Goal: Information Seeking & Learning: Learn about a topic

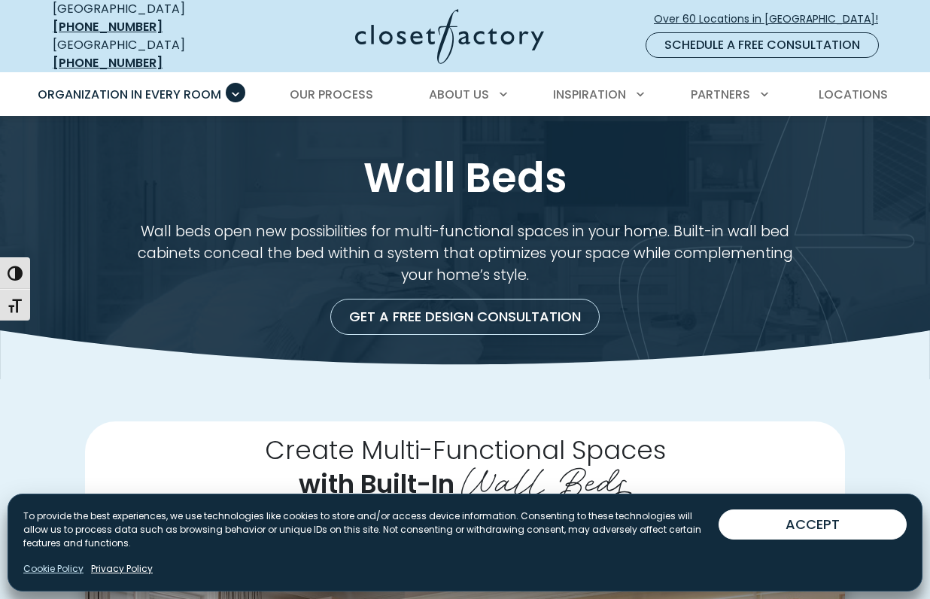
click at [45, 574] on link "Cookie Policy" at bounding box center [53, 569] width 60 height 14
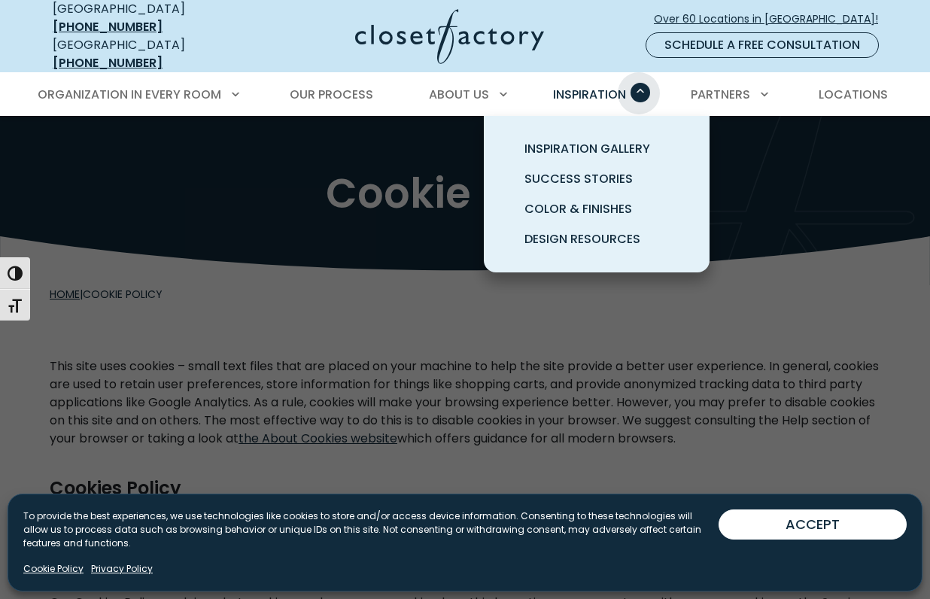
click at [639, 83] on span "Primary Menu" at bounding box center [641, 93] width 20 height 20
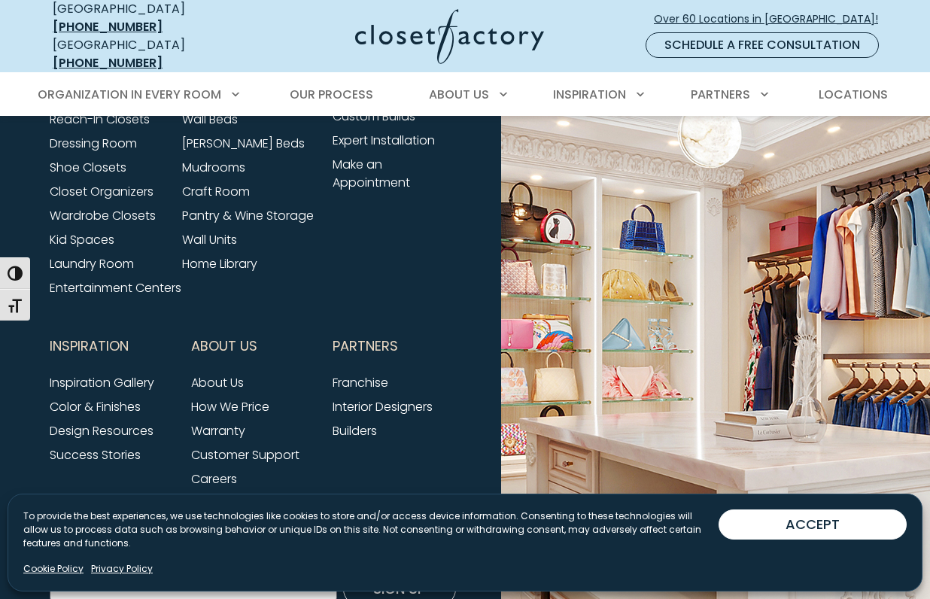
scroll to position [1855, 0]
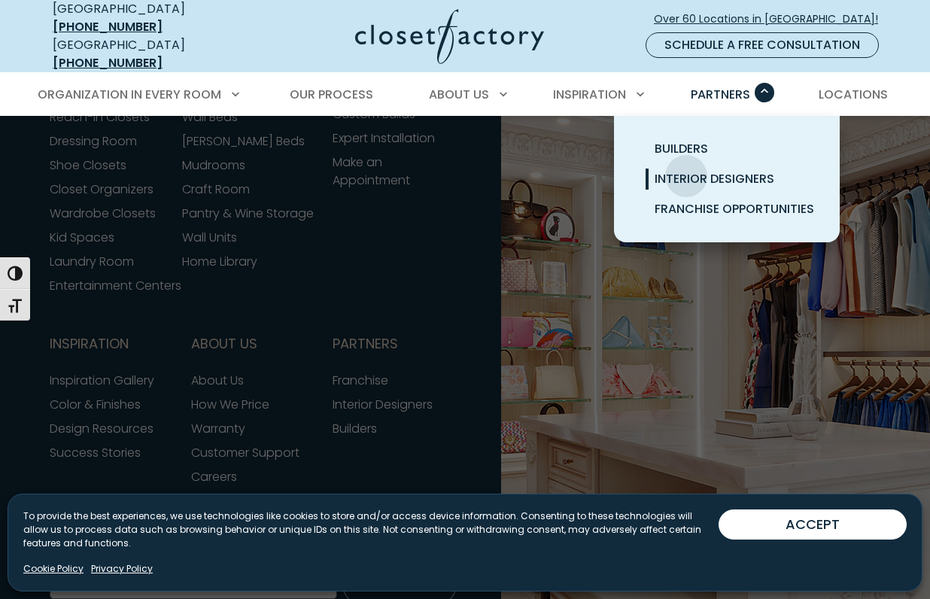
click at [686, 170] on span "Interior Designers" at bounding box center [715, 178] width 120 height 17
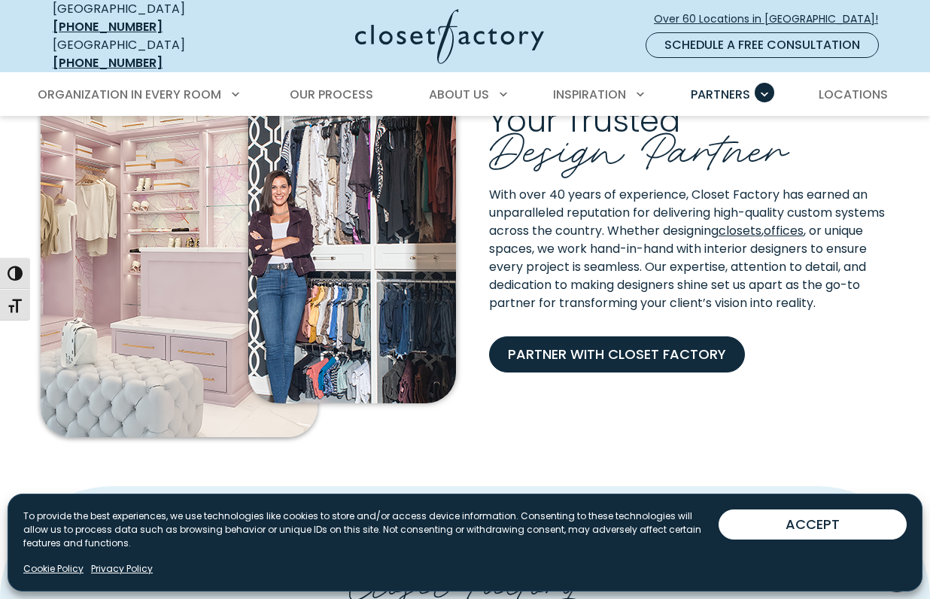
scroll to position [366, 0]
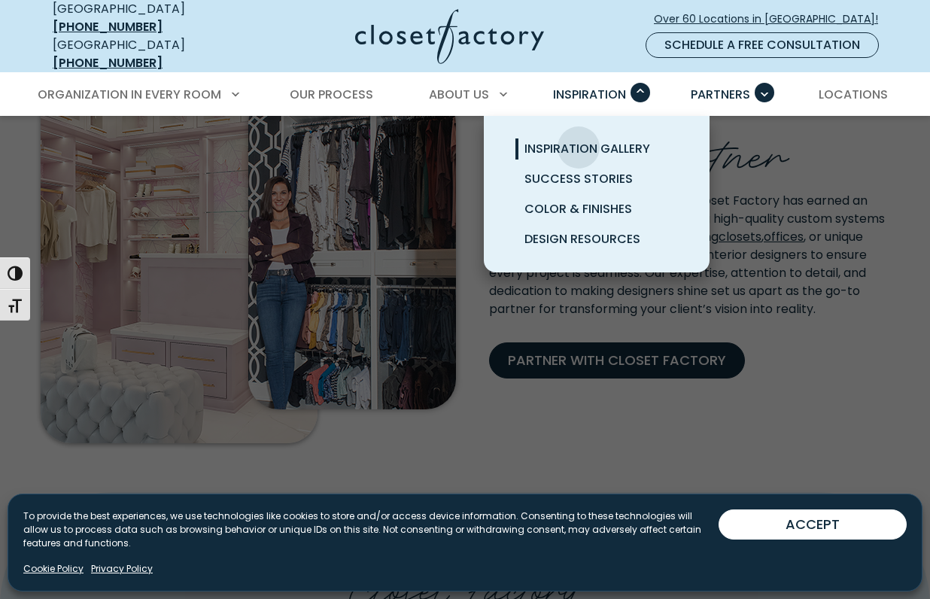
click at [579, 140] on span "Inspiration Gallery" at bounding box center [588, 148] width 126 height 17
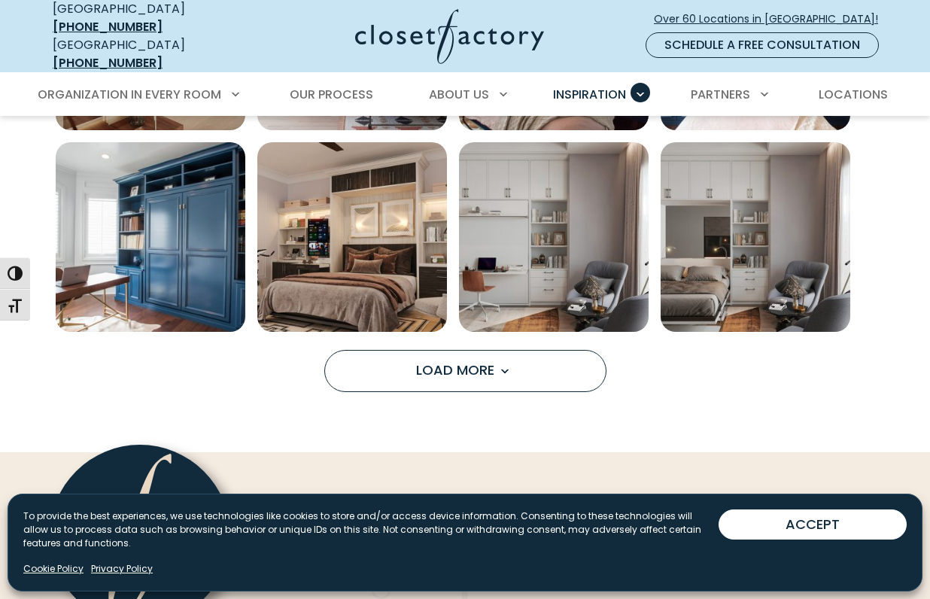
scroll to position [1128, 0]
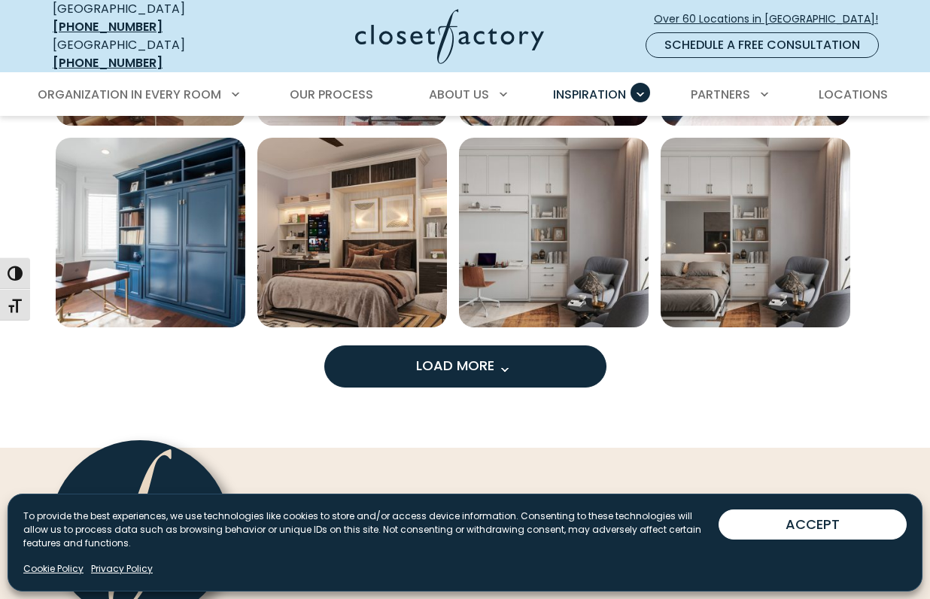
click at [498, 361] on span "Load more inspiration gallery images" at bounding box center [505, 370] width 20 height 20
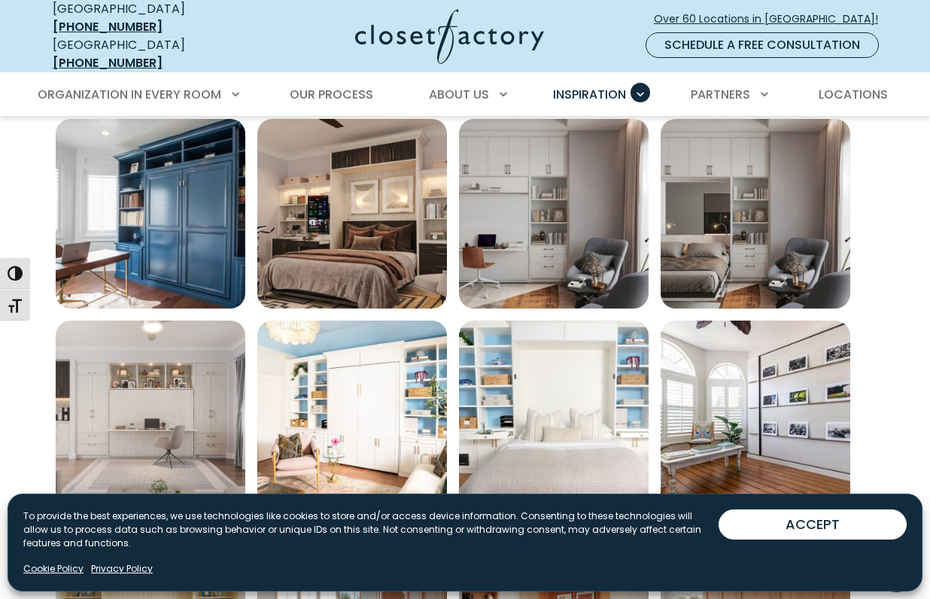
scroll to position [1125, 0]
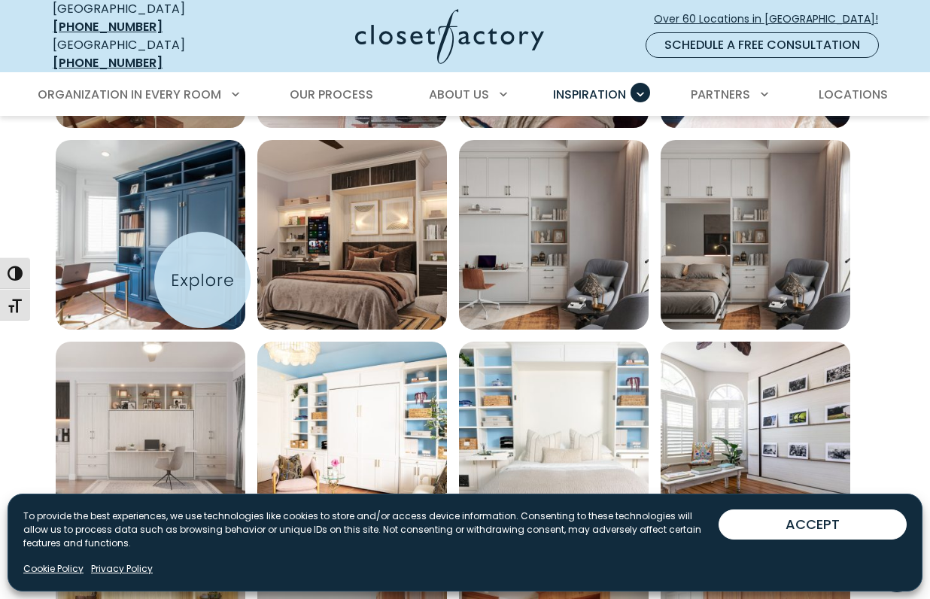
click at [202, 280] on img "Open inspiration gallery to preview enlarged image" at bounding box center [151, 235] width 190 height 190
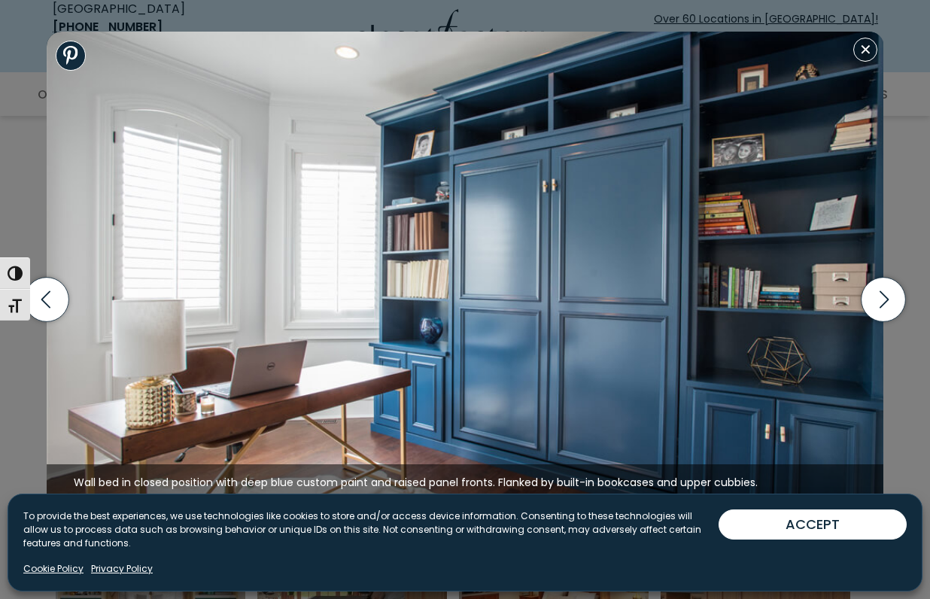
scroll to position [1189, 0]
click at [884, 299] on icon "button" at bounding box center [884, 300] width 44 height 44
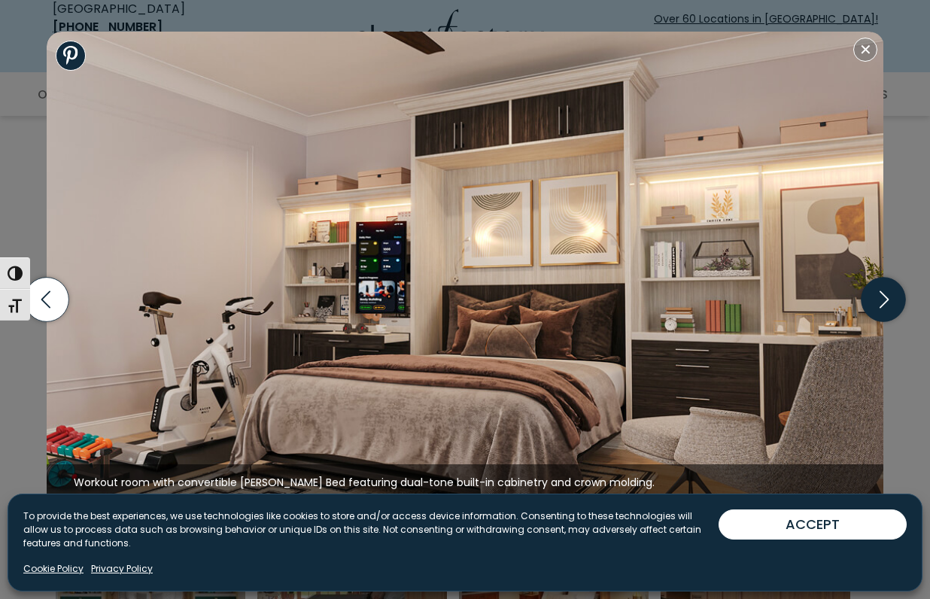
click at [884, 297] on icon "button" at bounding box center [884, 300] width 44 height 44
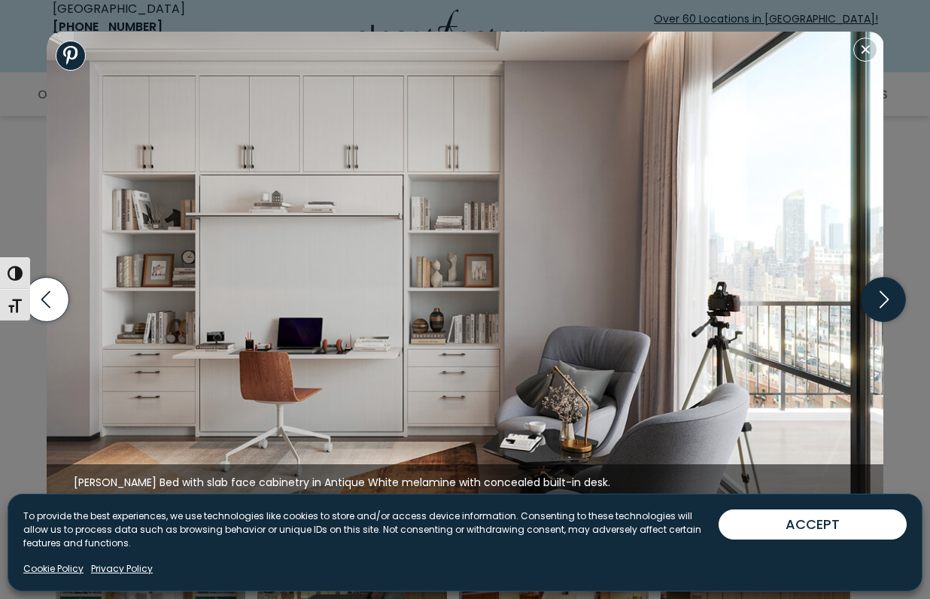
click at [884, 297] on icon "button" at bounding box center [884, 300] width 44 height 44
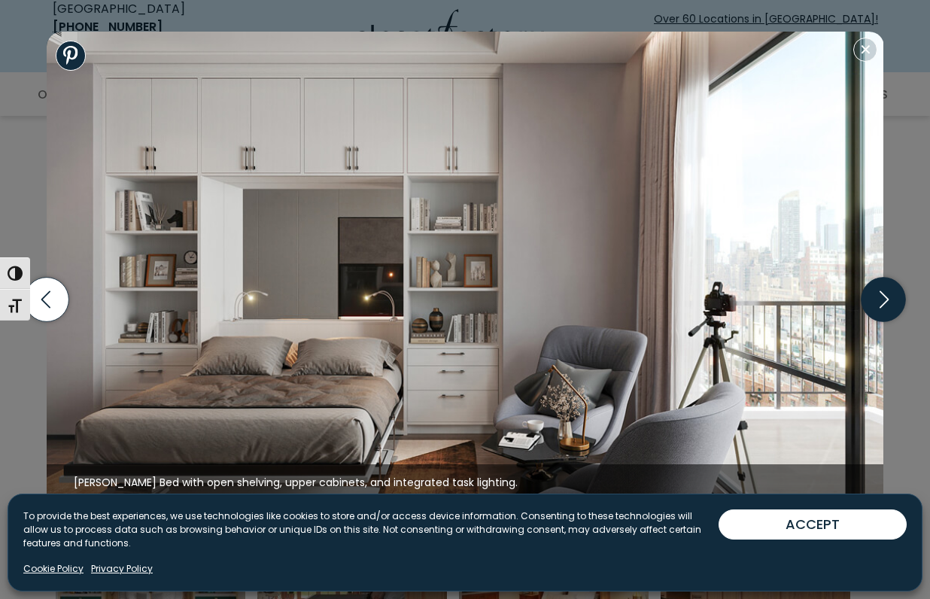
click at [884, 297] on icon "button" at bounding box center [884, 300] width 44 height 44
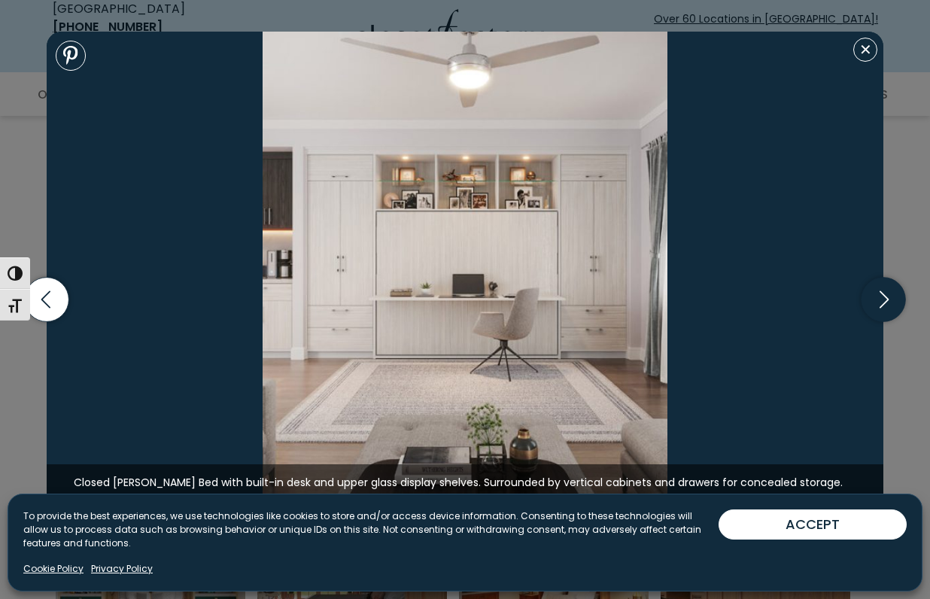
click at [884, 297] on icon "button" at bounding box center [884, 300] width 44 height 44
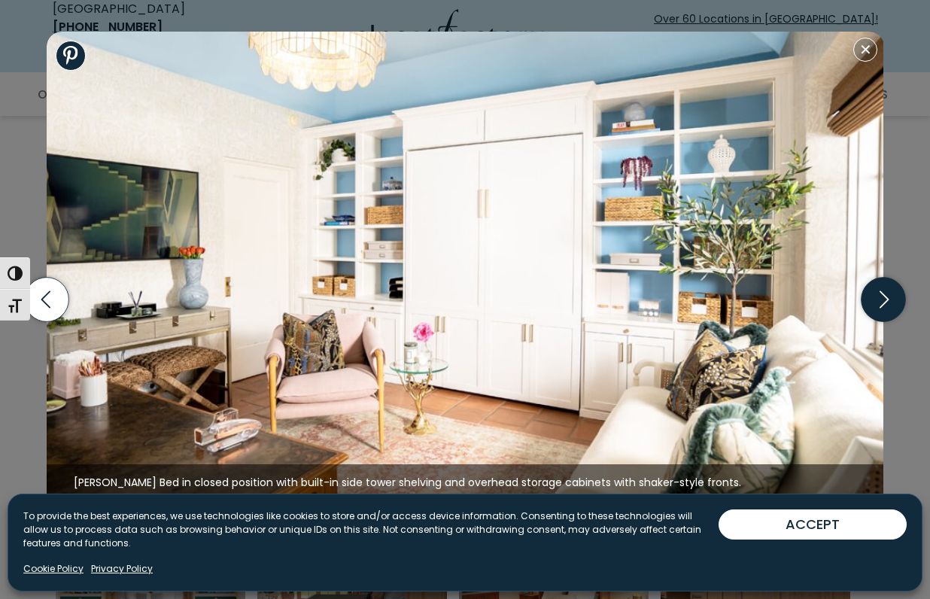
click at [884, 297] on icon "button" at bounding box center [884, 300] width 44 height 44
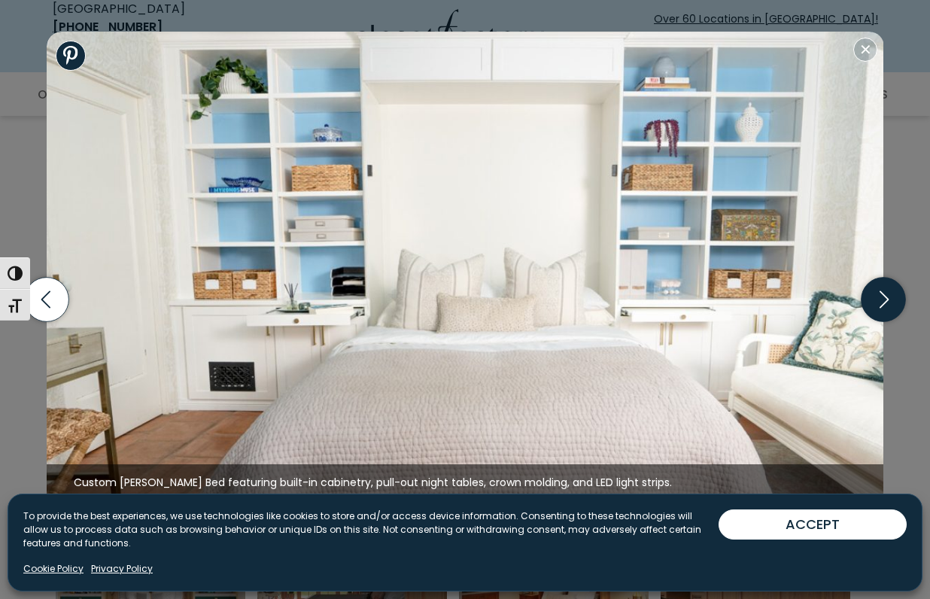
click at [884, 297] on icon "button" at bounding box center [884, 300] width 44 height 44
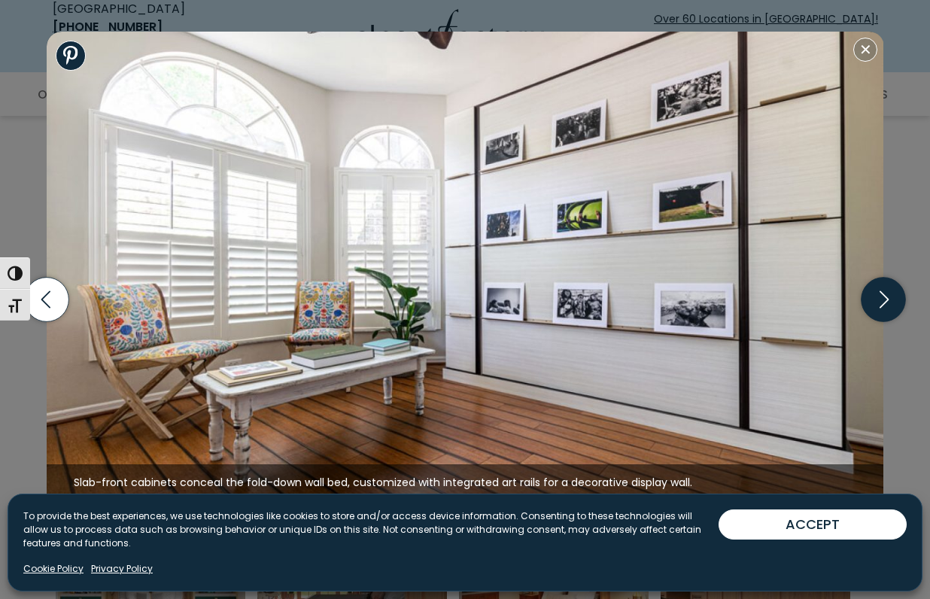
click at [884, 297] on icon "button" at bounding box center [884, 300] width 44 height 44
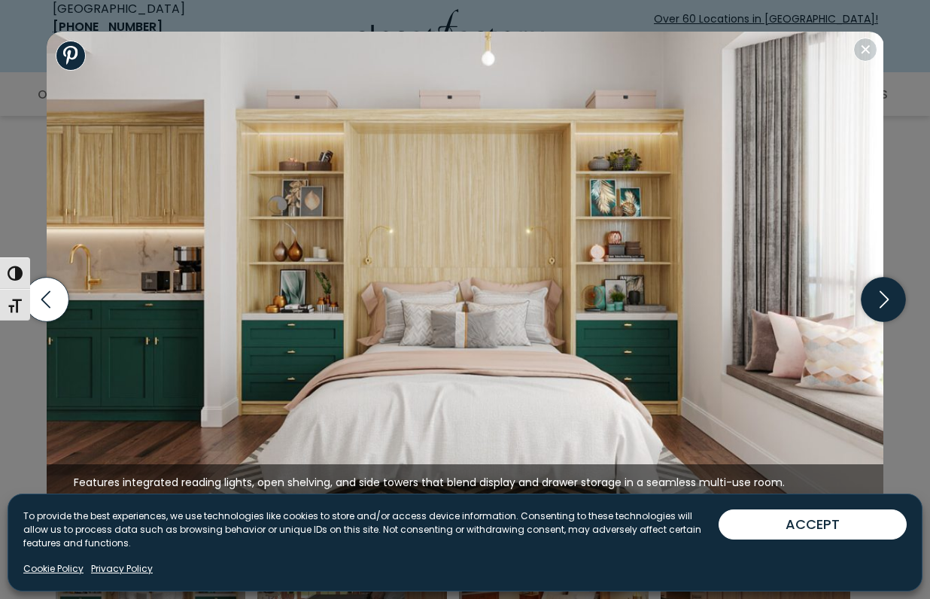
click at [884, 297] on icon "button" at bounding box center [884, 300] width 44 height 44
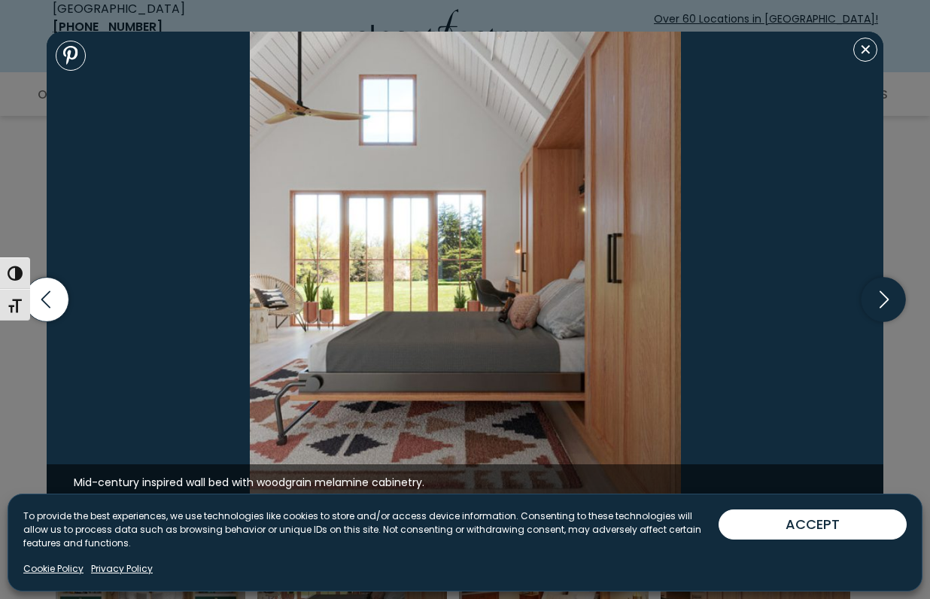
click at [884, 297] on icon "button" at bounding box center [884, 300] width 44 height 44
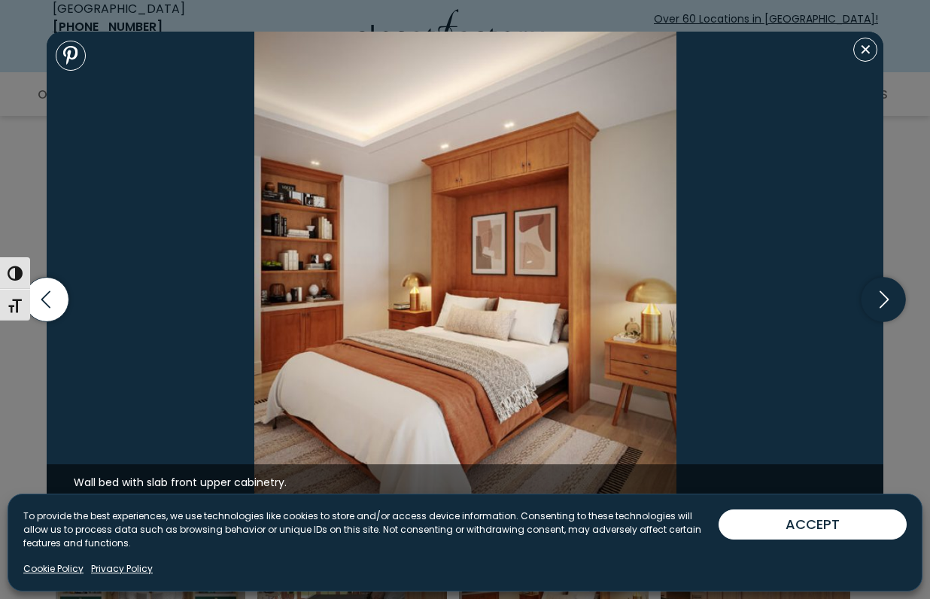
click at [884, 297] on icon "button" at bounding box center [884, 300] width 44 height 44
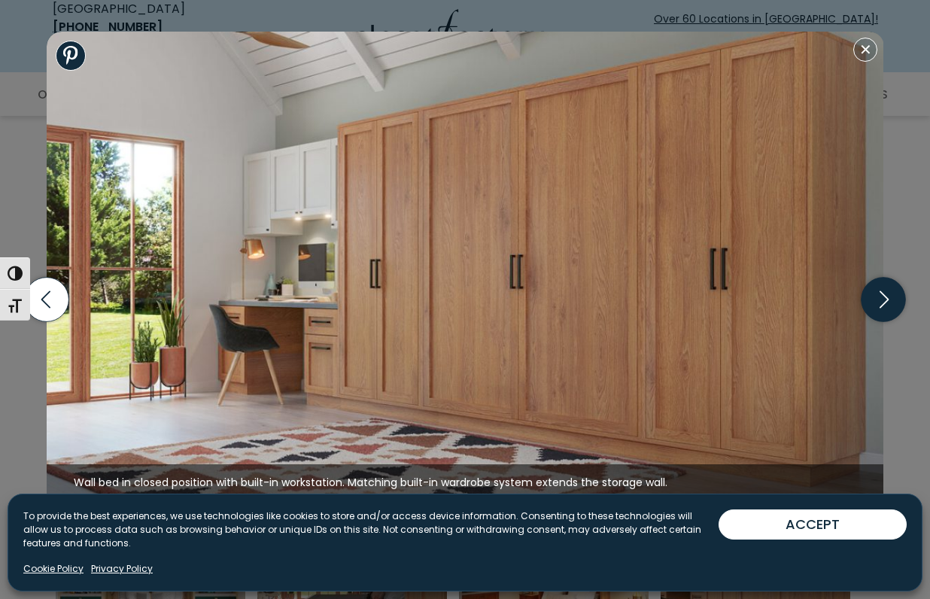
click at [884, 297] on icon "button" at bounding box center [884, 300] width 44 height 44
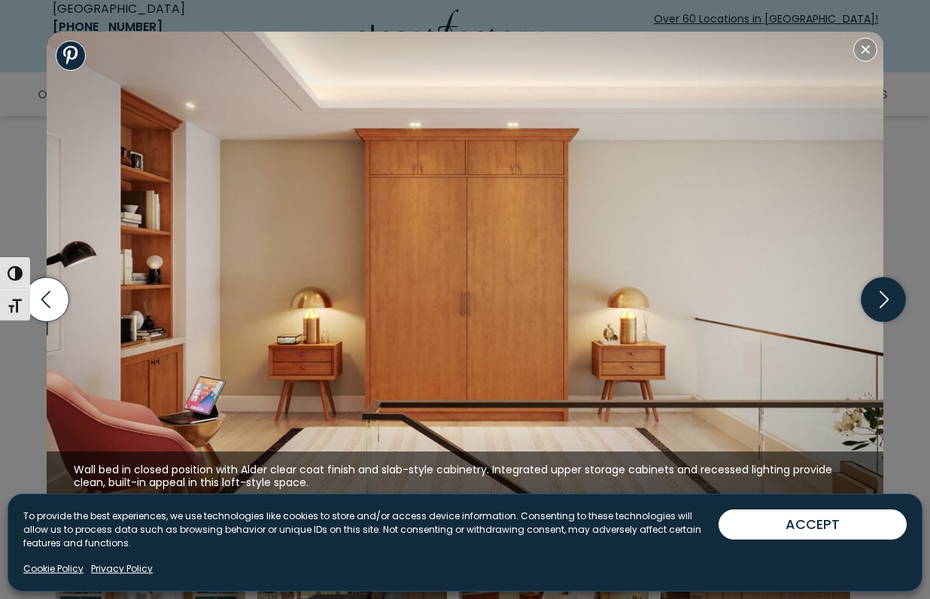
click at [884, 297] on icon "button" at bounding box center [884, 300] width 44 height 44
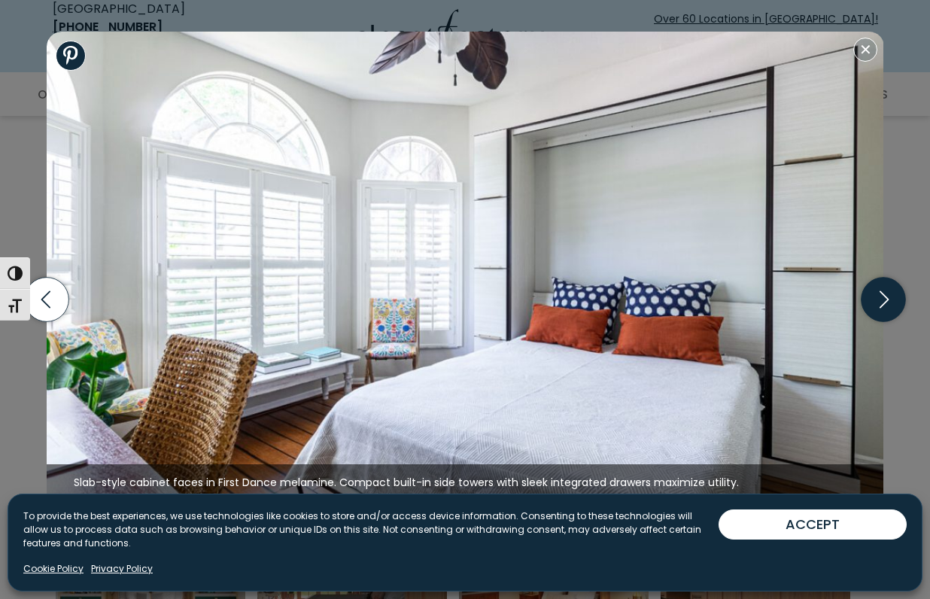
click at [884, 297] on icon "button" at bounding box center [884, 300] width 44 height 44
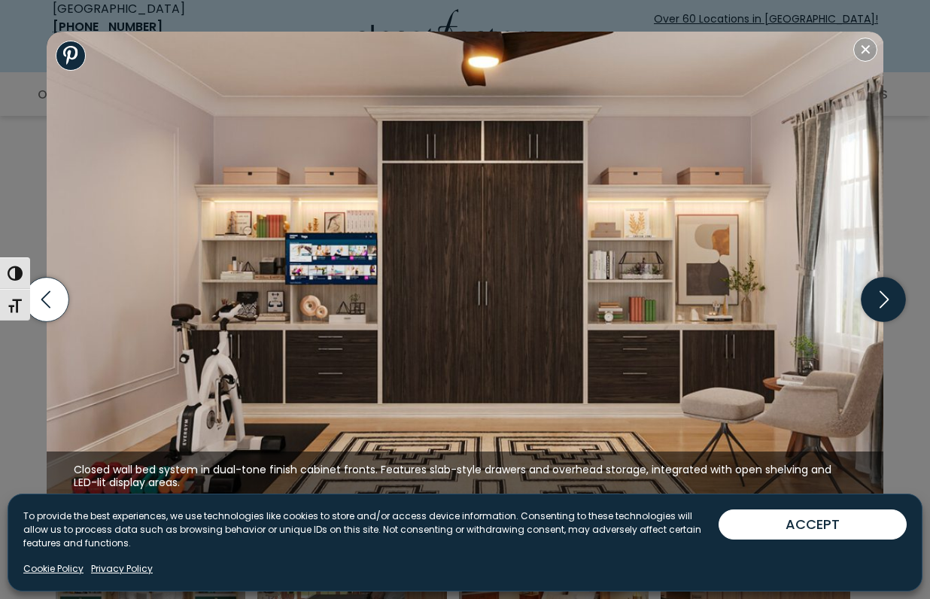
click at [884, 297] on icon "button" at bounding box center [884, 300] width 44 height 44
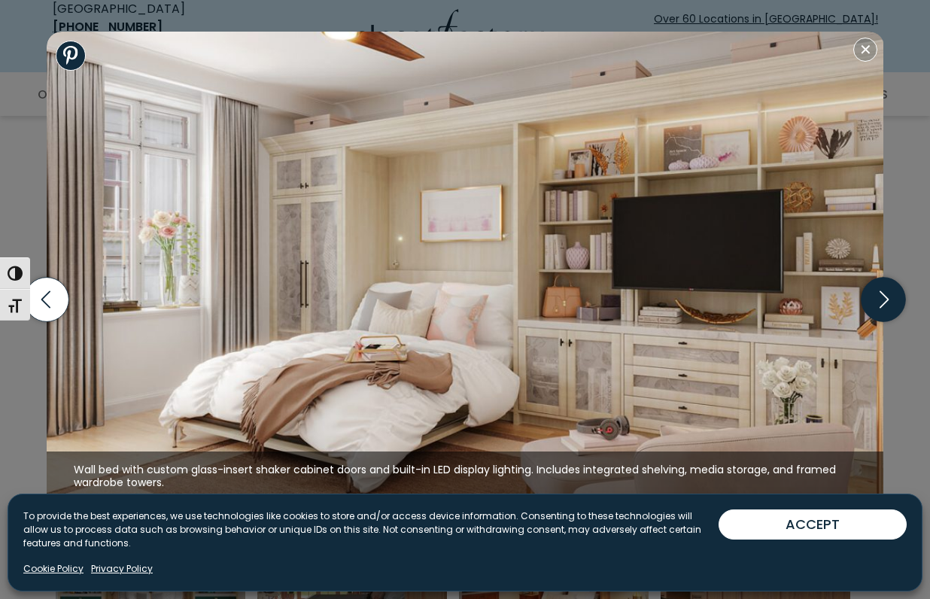
click at [884, 297] on icon "button" at bounding box center [884, 300] width 44 height 44
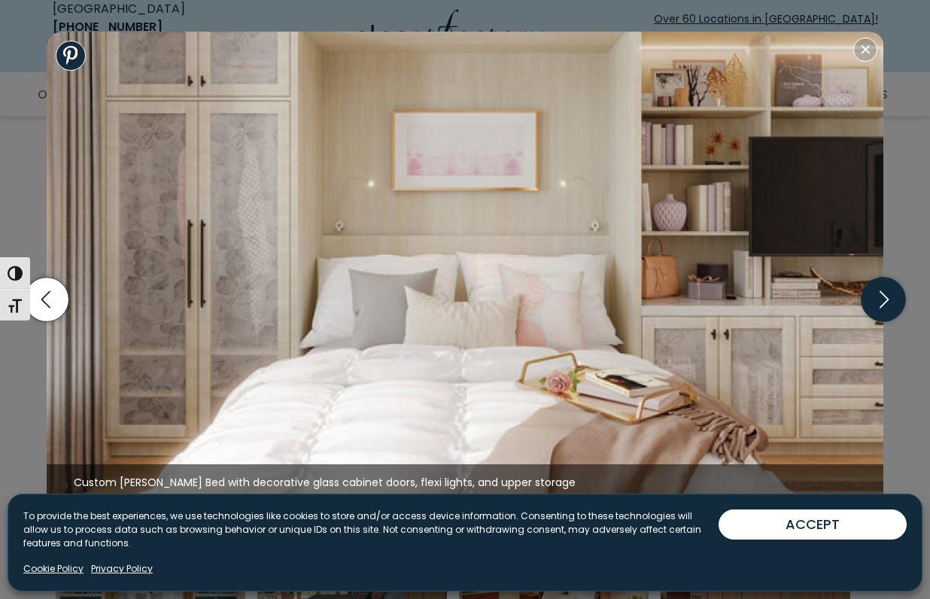
click at [884, 297] on icon "button" at bounding box center [884, 300] width 44 height 44
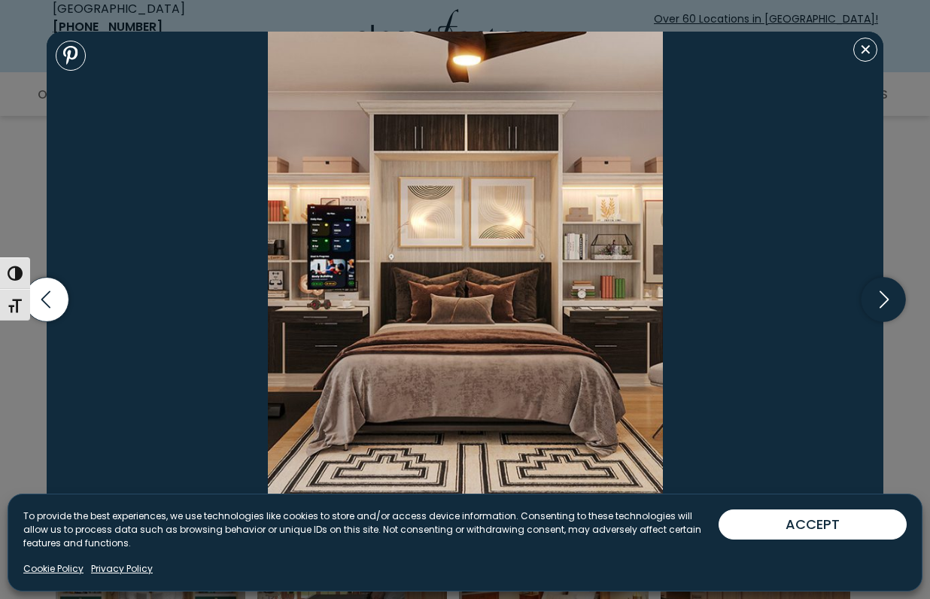
click at [884, 297] on icon "button" at bounding box center [884, 300] width 44 height 44
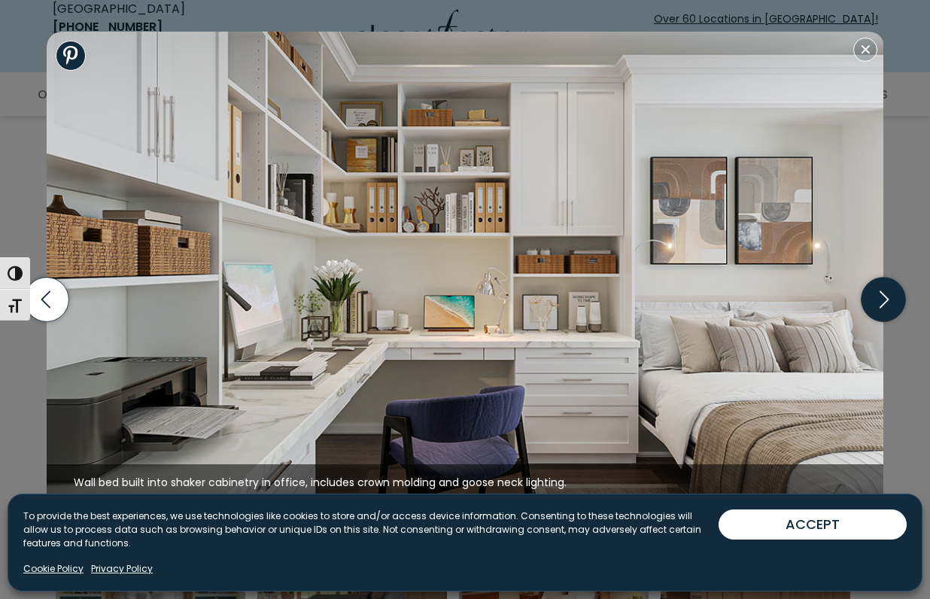
click at [884, 297] on icon "button" at bounding box center [884, 300] width 44 height 44
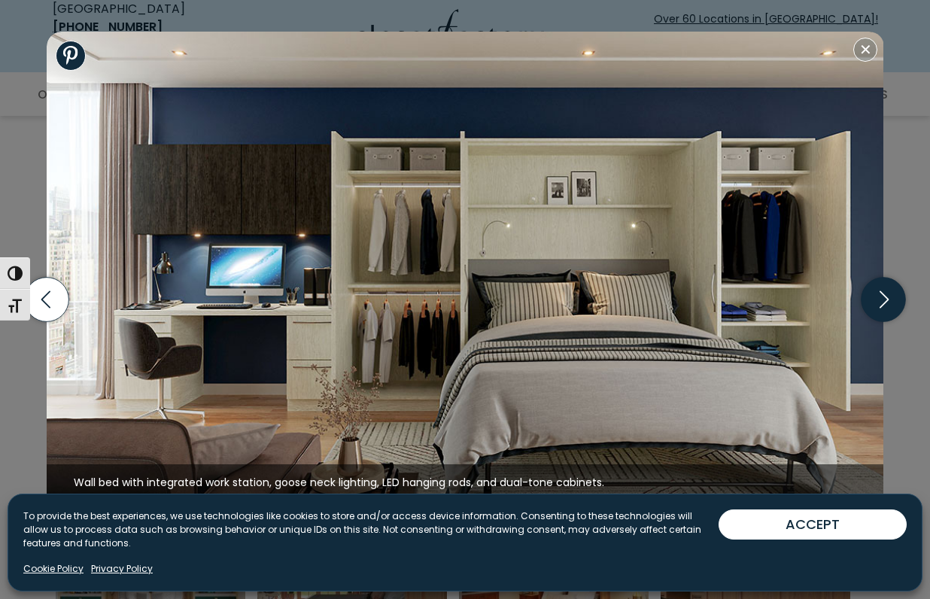
click at [884, 297] on icon "button" at bounding box center [884, 300] width 44 height 44
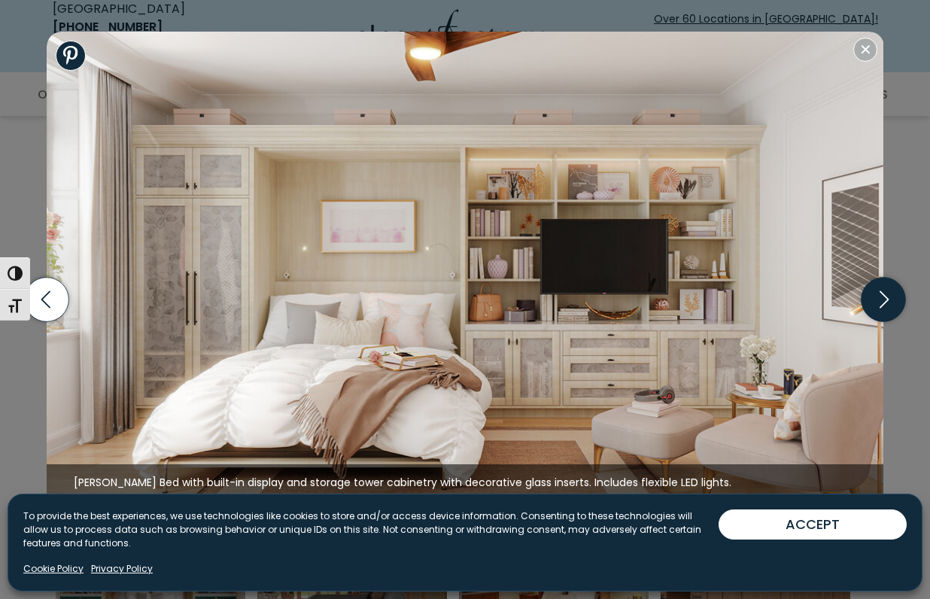
click at [884, 297] on icon "button" at bounding box center [884, 300] width 44 height 44
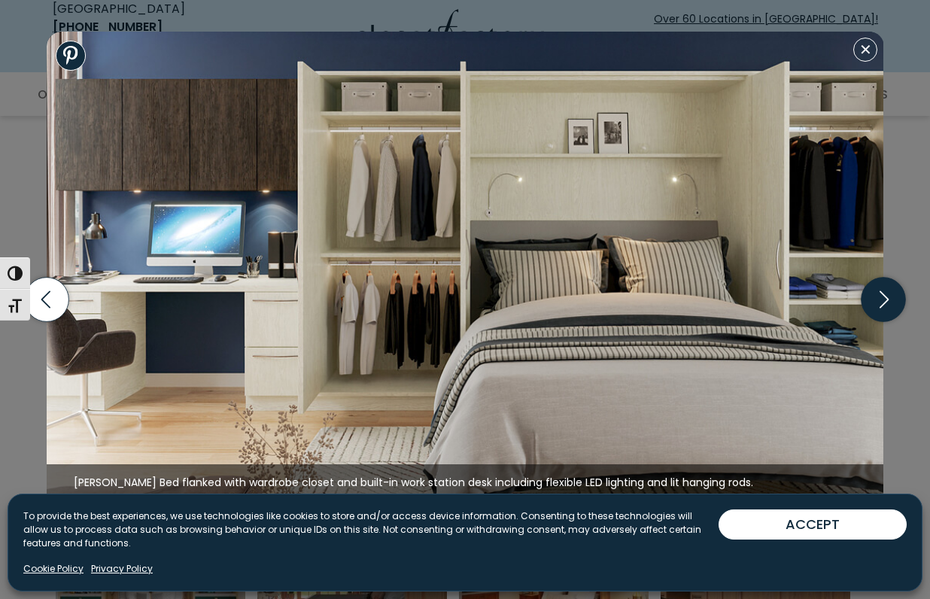
click at [884, 297] on icon "button" at bounding box center [884, 300] width 44 height 44
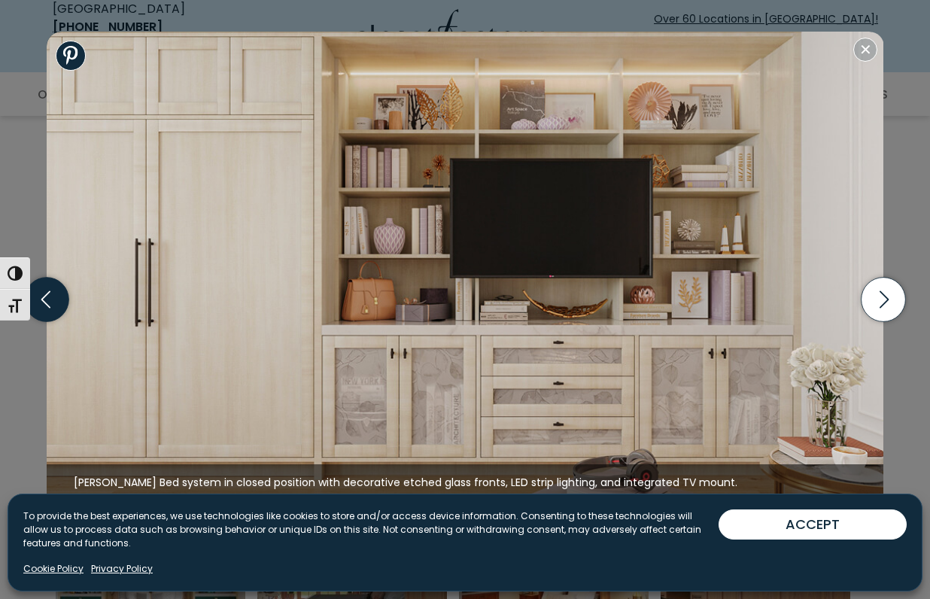
click at [49, 291] on icon "button" at bounding box center [46, 300] width 44 height 44
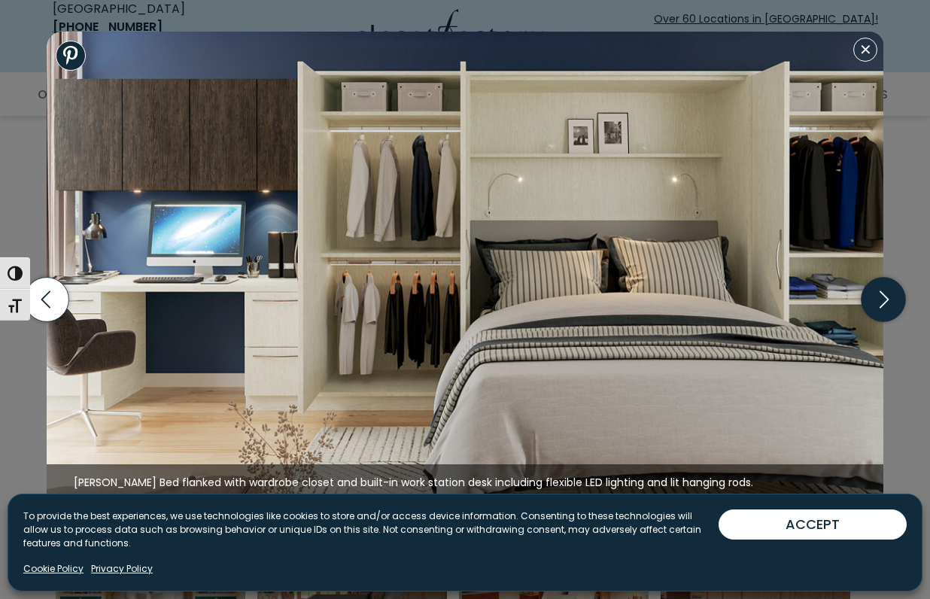
click at [874, 300] on icon "button" at bounding box center [884, 300] width 44 height 44
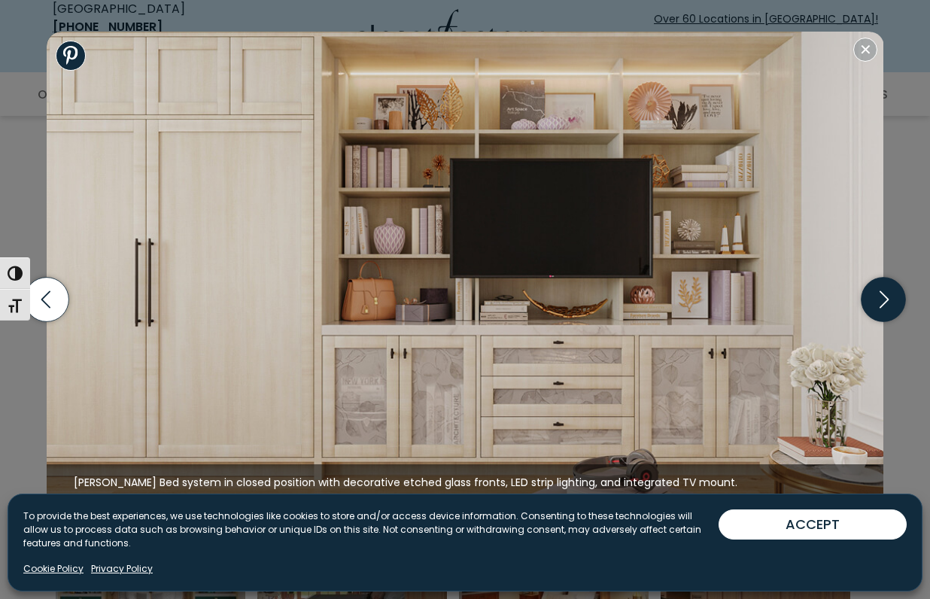
click at [874, 300] on icon "button" at bounding box center [884, 300] width 44 height 44
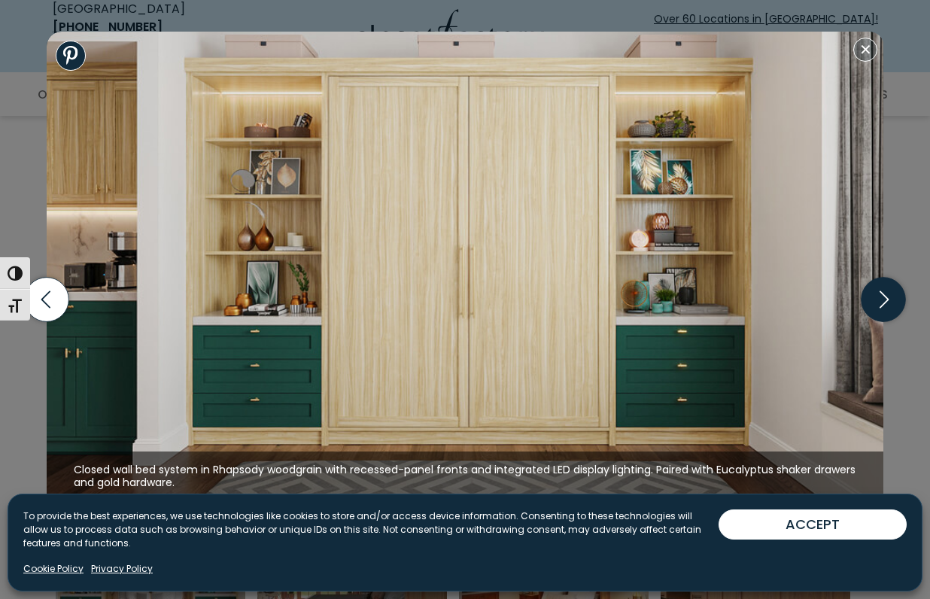
click at [874, 300] on icon "button" at bounding box center [884, 300] width 44 height 44
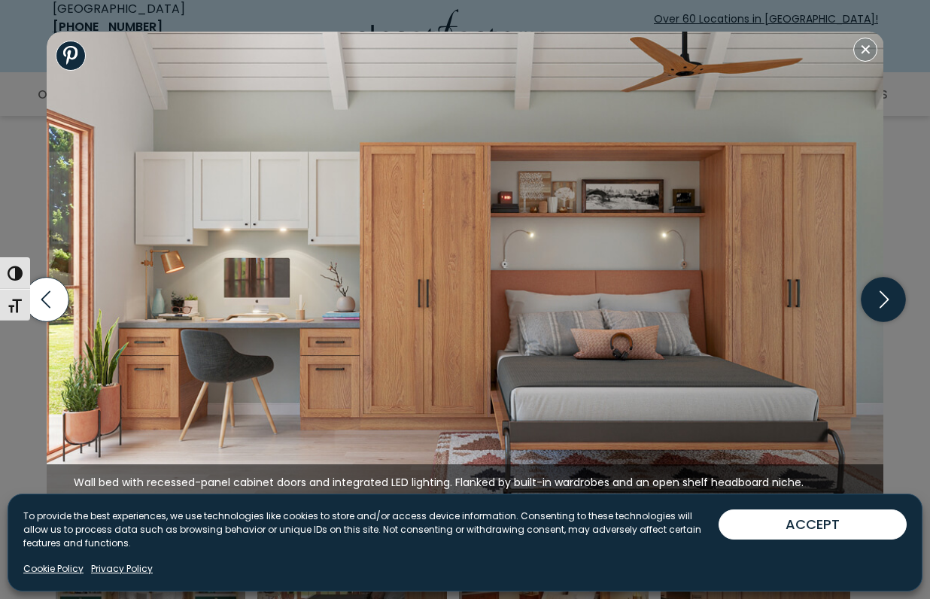
click at [874, 300] on icon "button" at bounding box center [884, 300] width 44 height 44
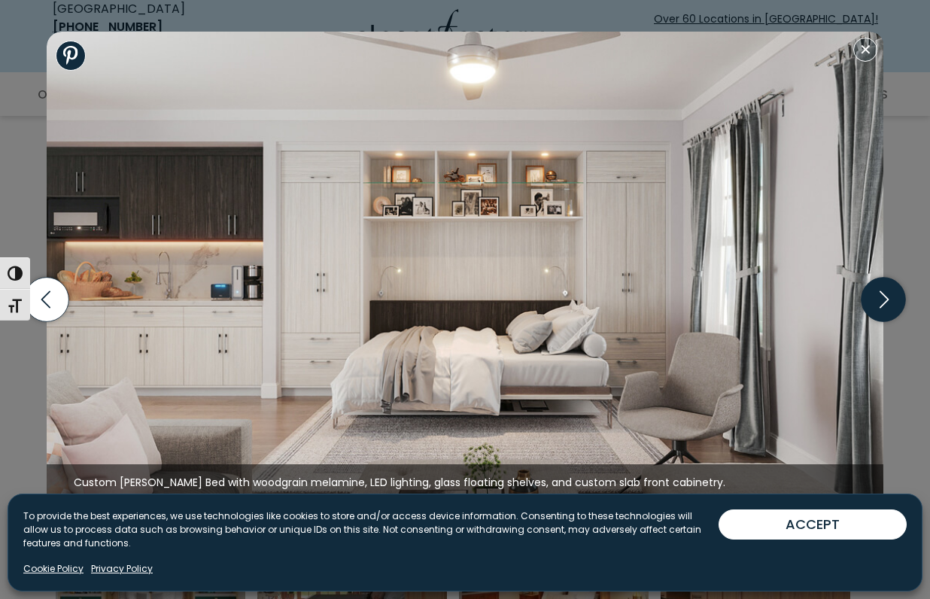
click at [874, 300] on icon "button" at bounding box center [884, 300] width 44 height 44
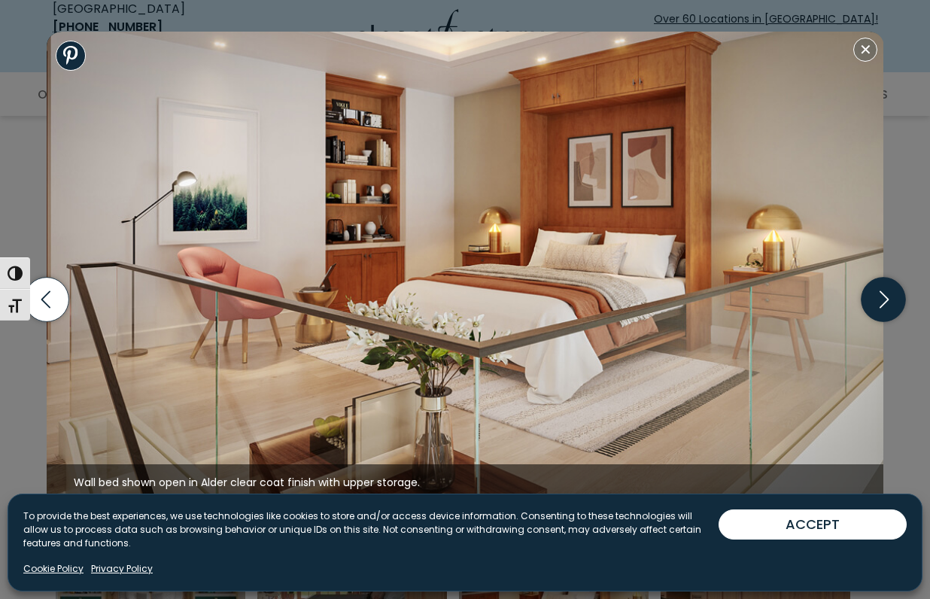
click at [874, 300] on icon "button" at bounding box center [884, 300] width 44 height 44
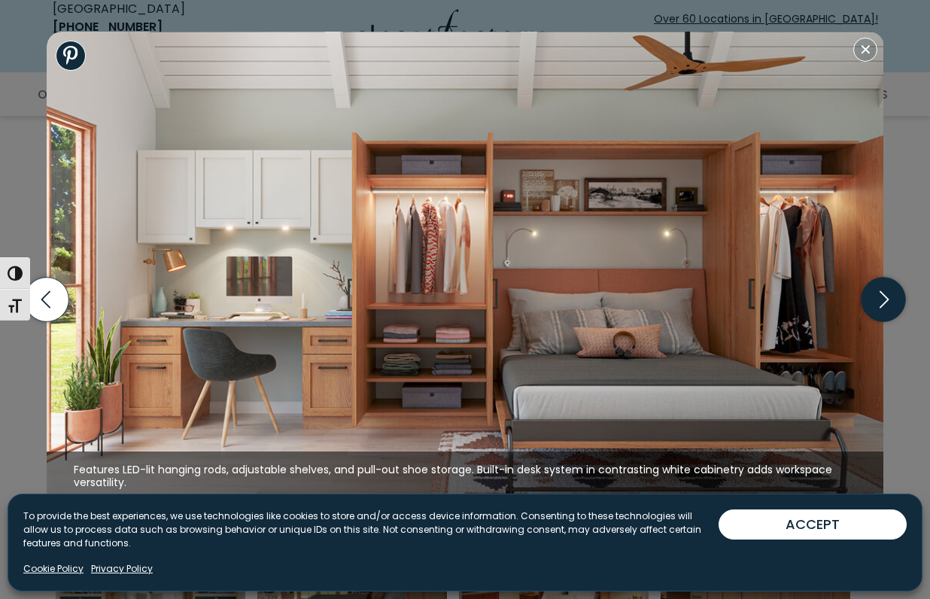
click at [874, 300] on icon "button" at bounding box center [884, 300] width 44 height 44
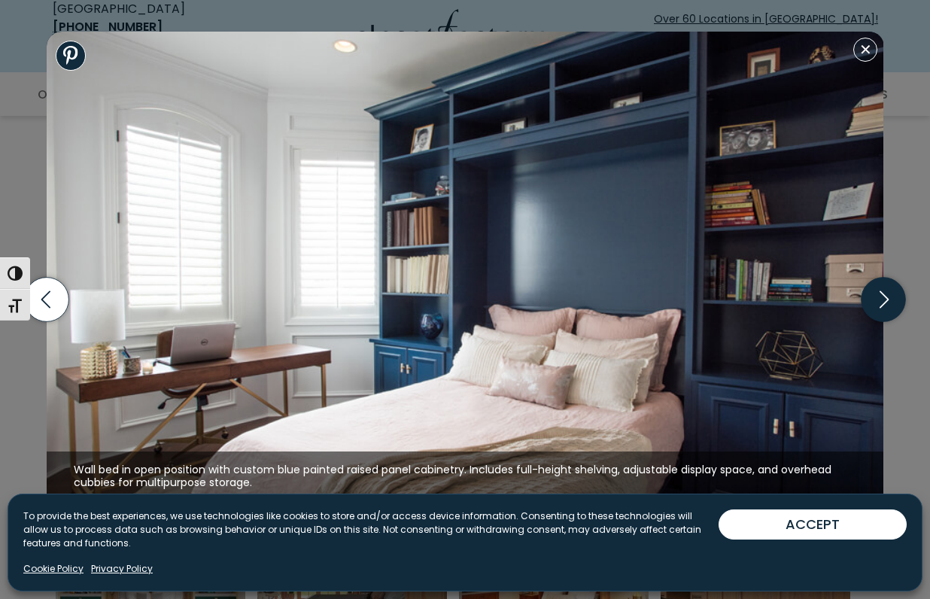
click at [874, 300] on icon "button" at bounding box center [884, 300] width 44 height 44
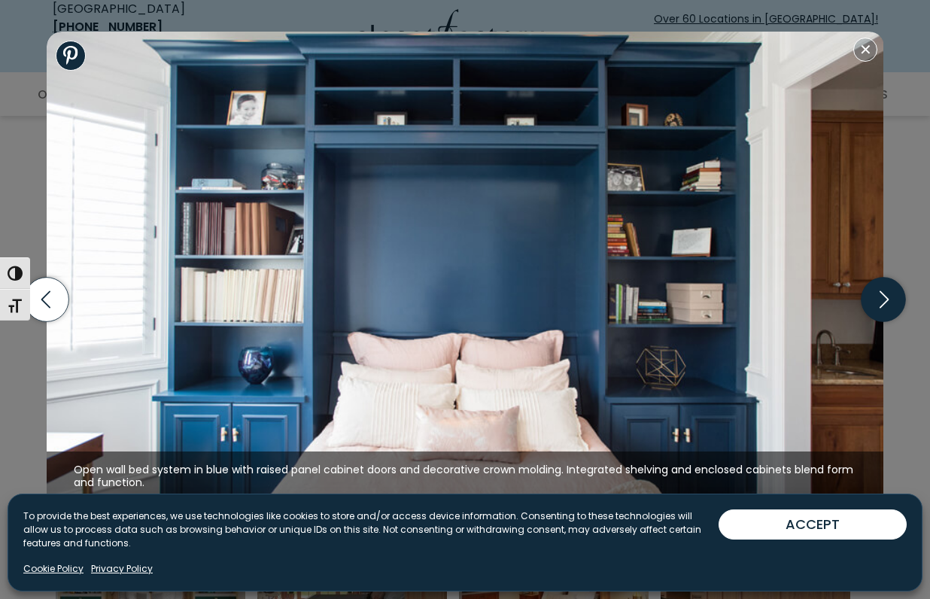
click at [874, 300] on icon "button" at bounding box center [884, 300] width 44 height 44
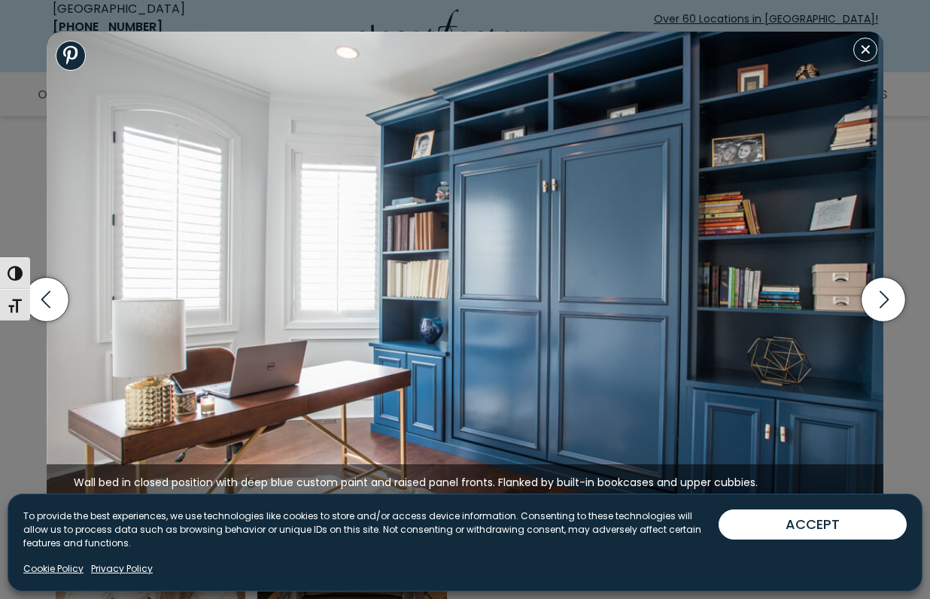
scroll to position [1655, 0]
click at [884, 309] on icon "button" at bounding box center [884, 300] width 44 height 44
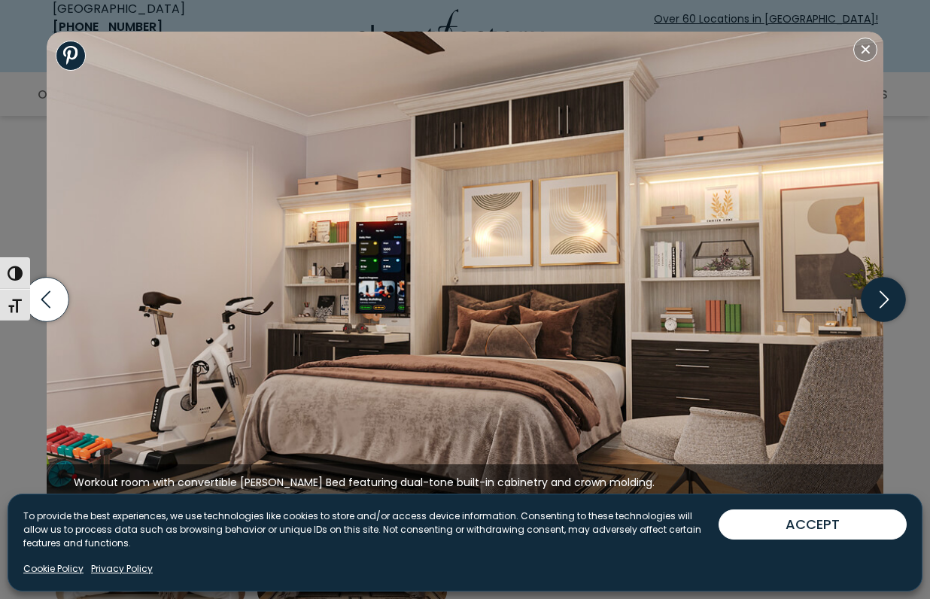
click at [884, 309] on icon "button" at bounding box center [884, 300] width 44 height 44
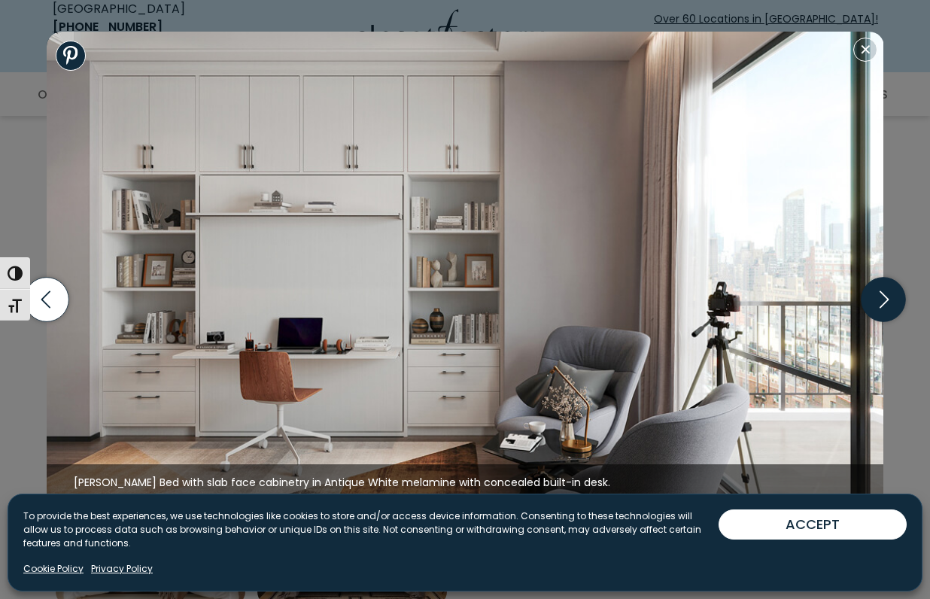
click at [884, 309] on icon "button" at bounding box center [884, 300] width 44 height 44
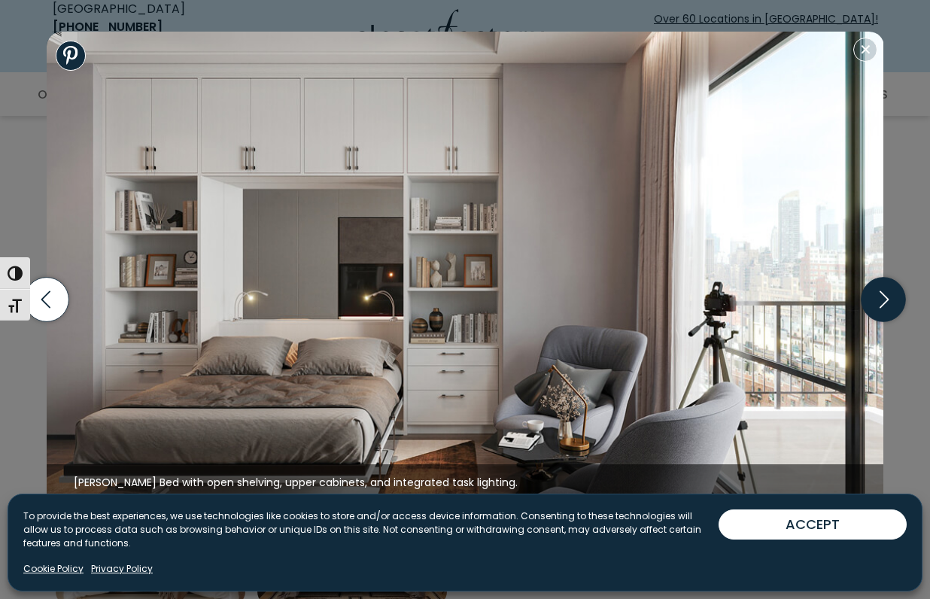
click at [884, 309] on icon "button" at bounding box center [884, 300] width 44 height 44
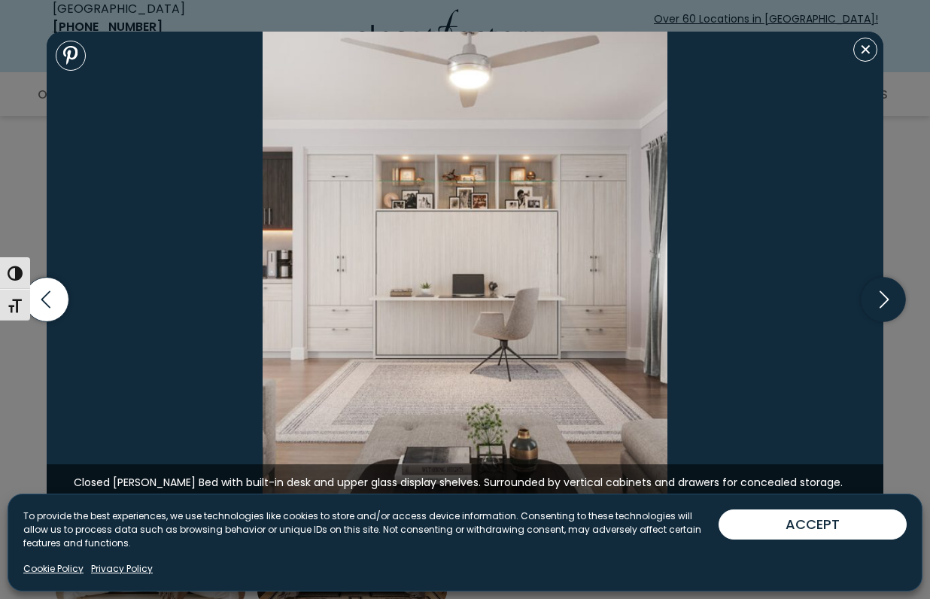
click at [884, 309] on icon "button" at bounding box center [884, 300] width 44 height 44
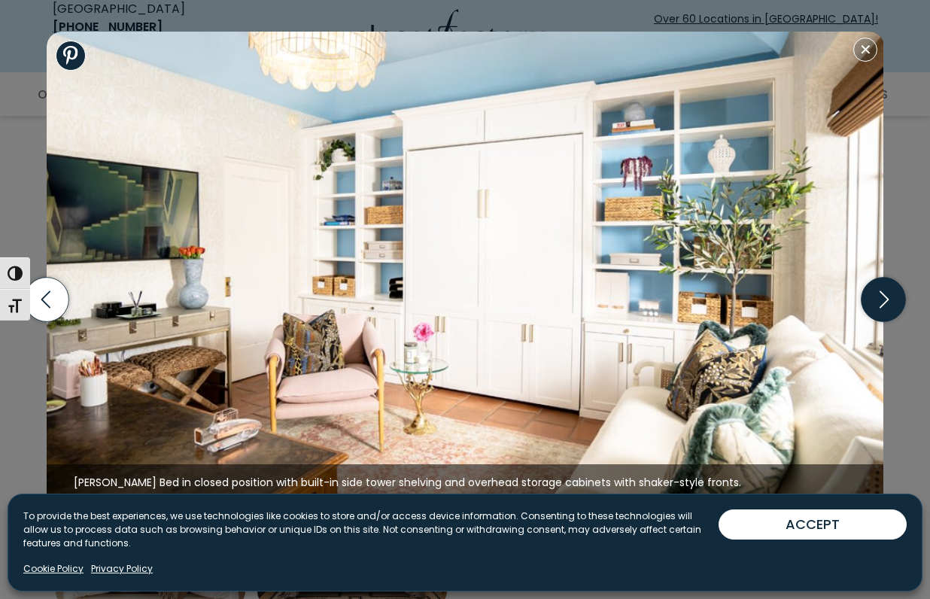
click at [886, 309] on icon "button" at bounding box center [884, 300] width 44 height 44
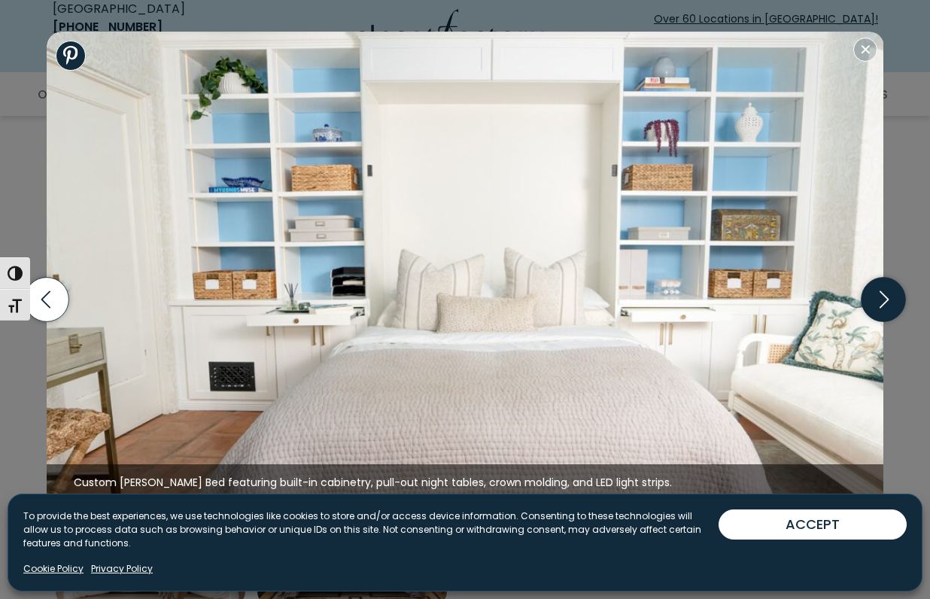
click at [885, 309] on icon "button" at bounding box center [884, 300] width 44 height 44
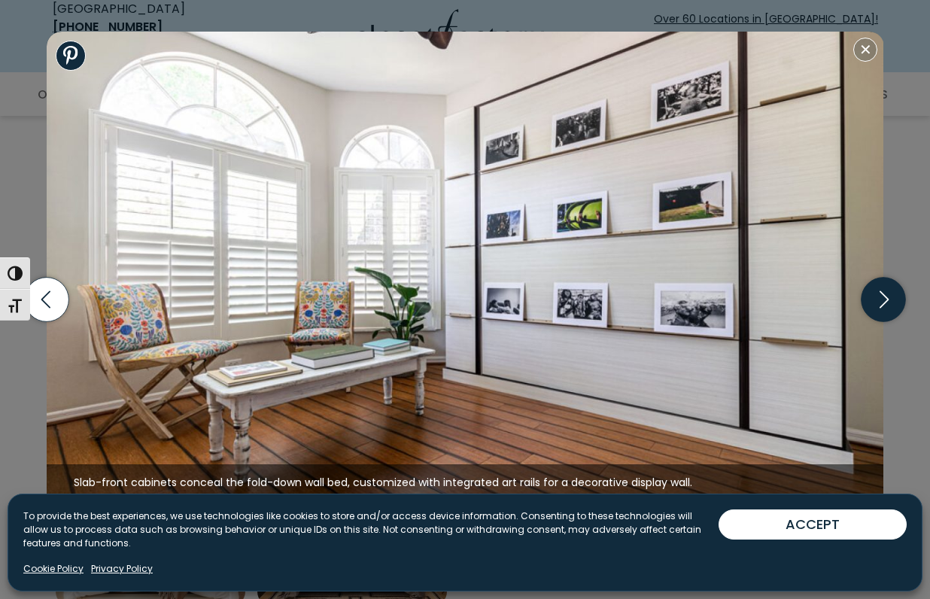
click at [885, 309] on icon "button" at bounding box center [884, 300] width 44 height 44
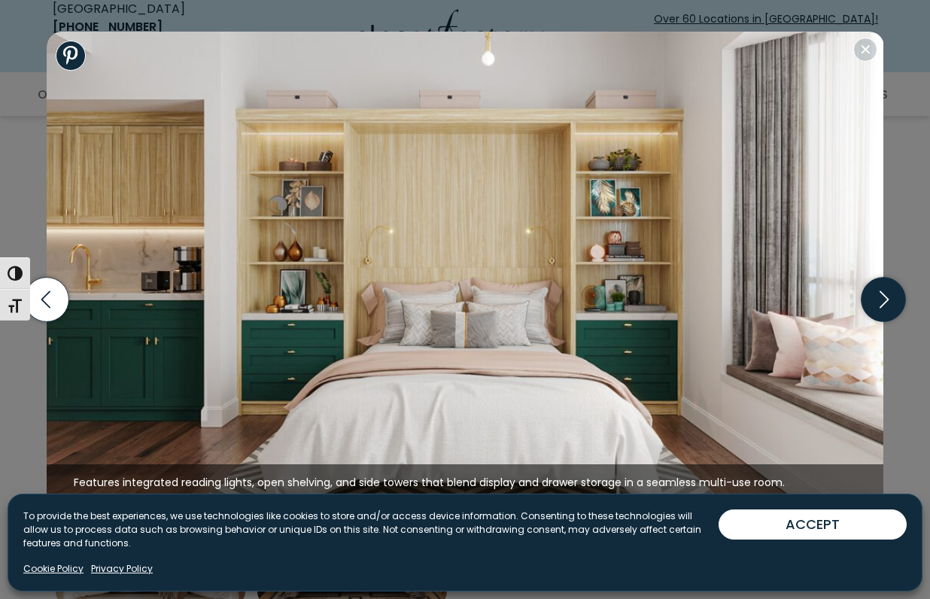
click at [885, 309] on icon "button" at bounding box center [884, 300] width 44 height 44
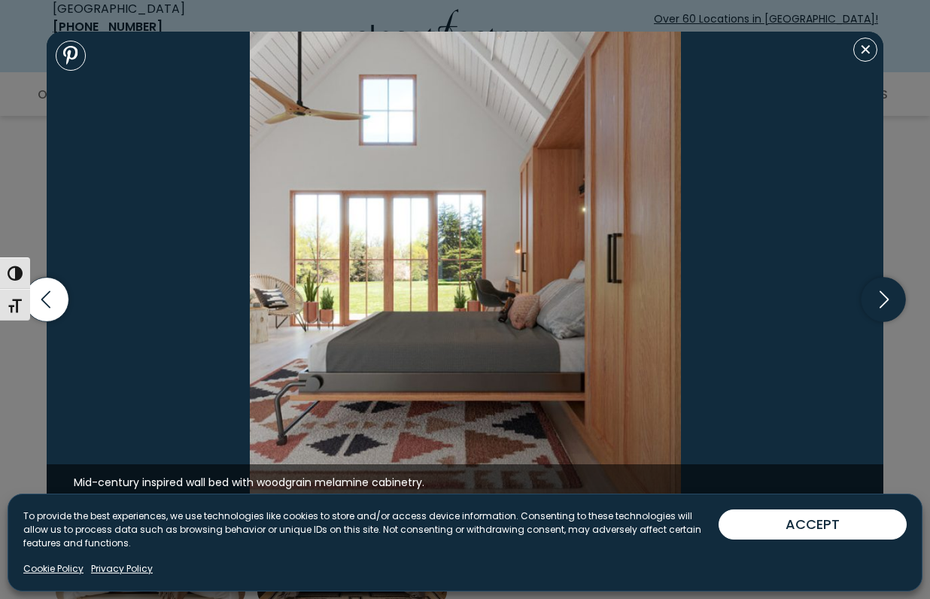
click at [886, 309] on icon "button" at bounding box center [884, 300] width 44 height 44
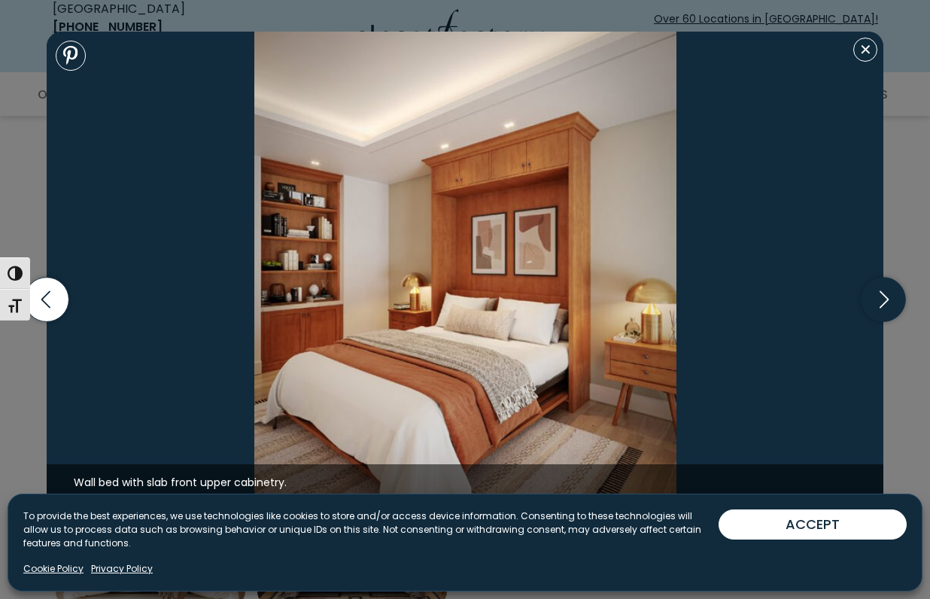
click at [889, 308] on icon "button" at bounding box center [884, 300] width 44 height 44
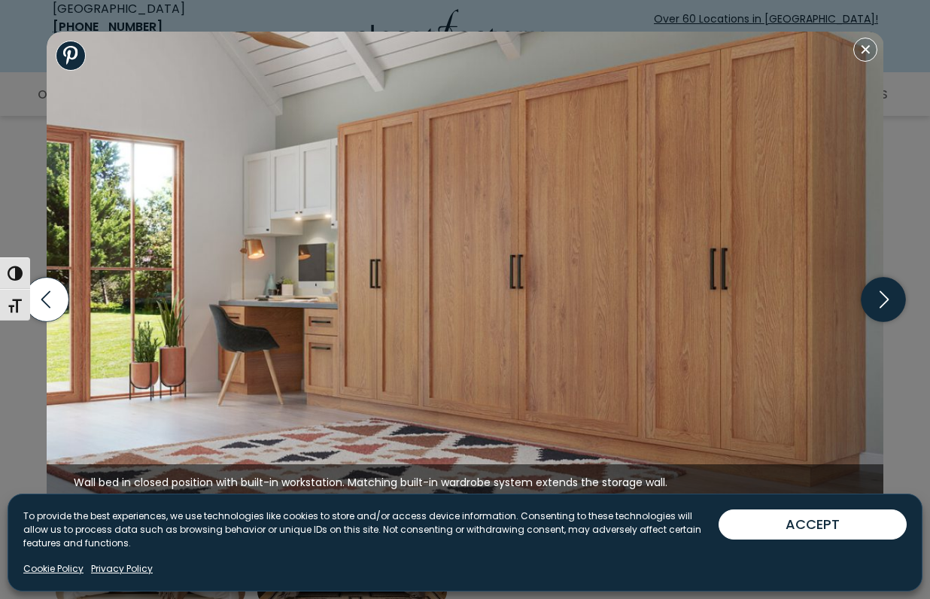
click at [889, 308] on icon "button" at bounding box center [884, 300] width 44 height 44
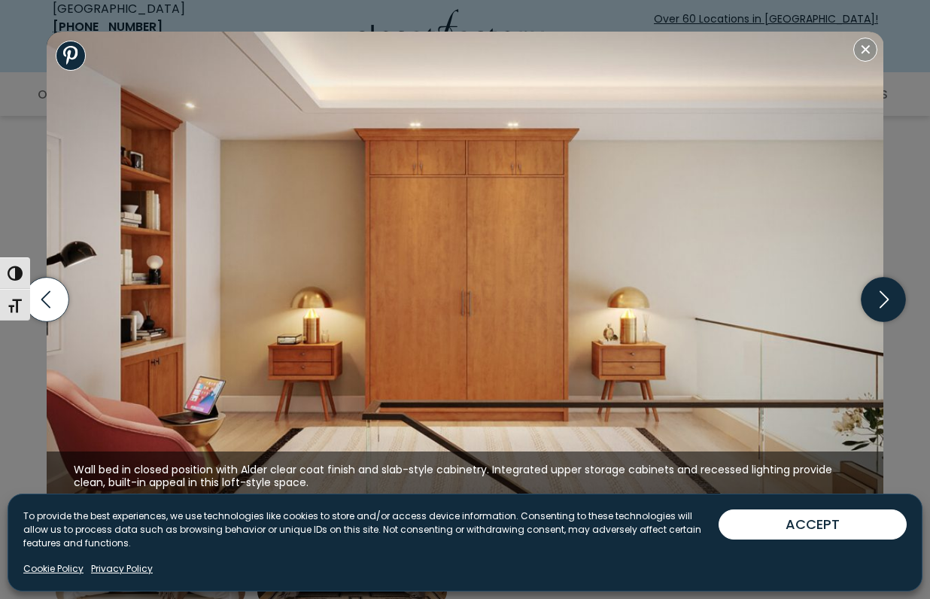
click at [889, 308] on icon "button" at bounding box center [884, 300] width 44 height 44
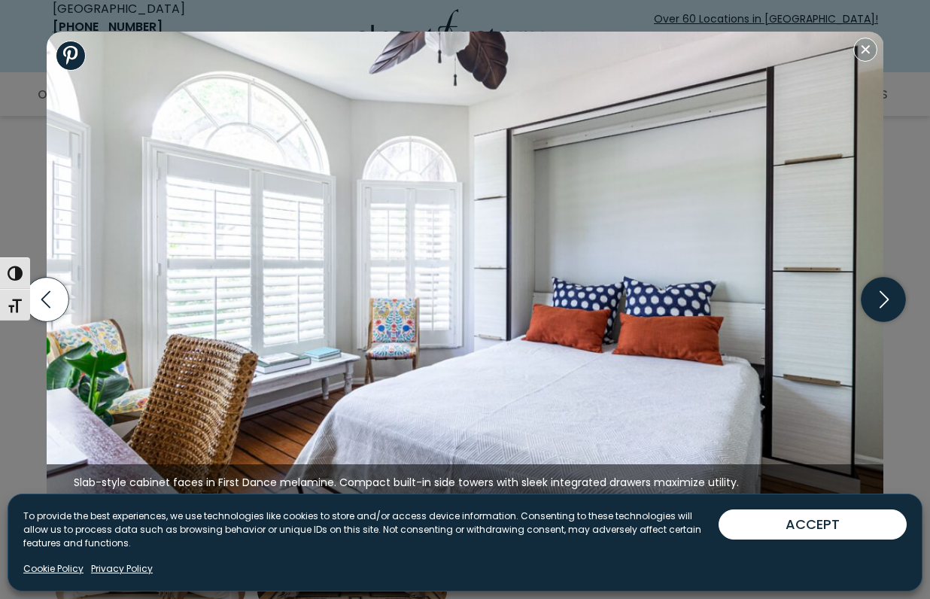
click at [889, 308] on icon "button" at bounding box center [884, 300] width 44 height 44
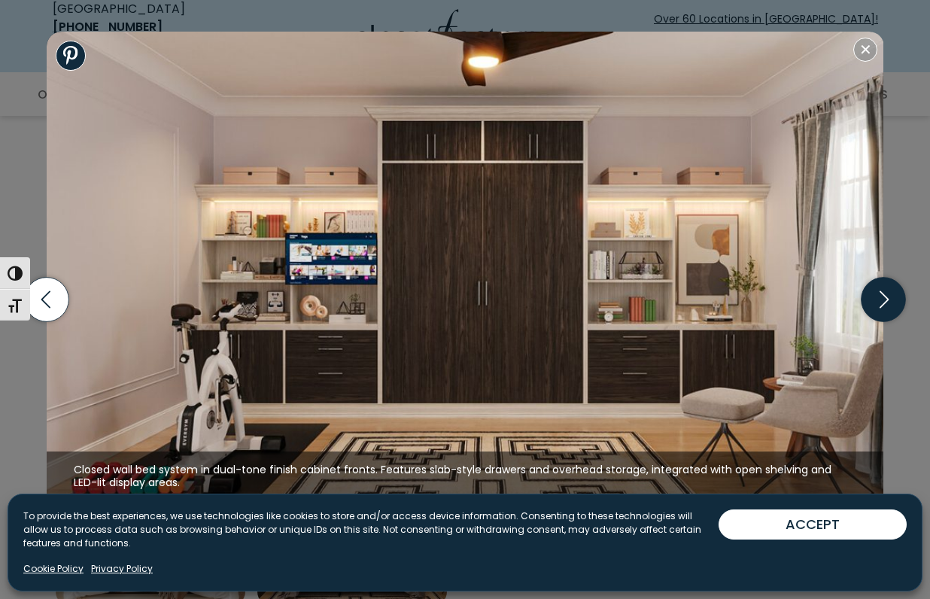
click at [889, 308] on icon "button" at bounding box center [884, 300] width 44 height 44
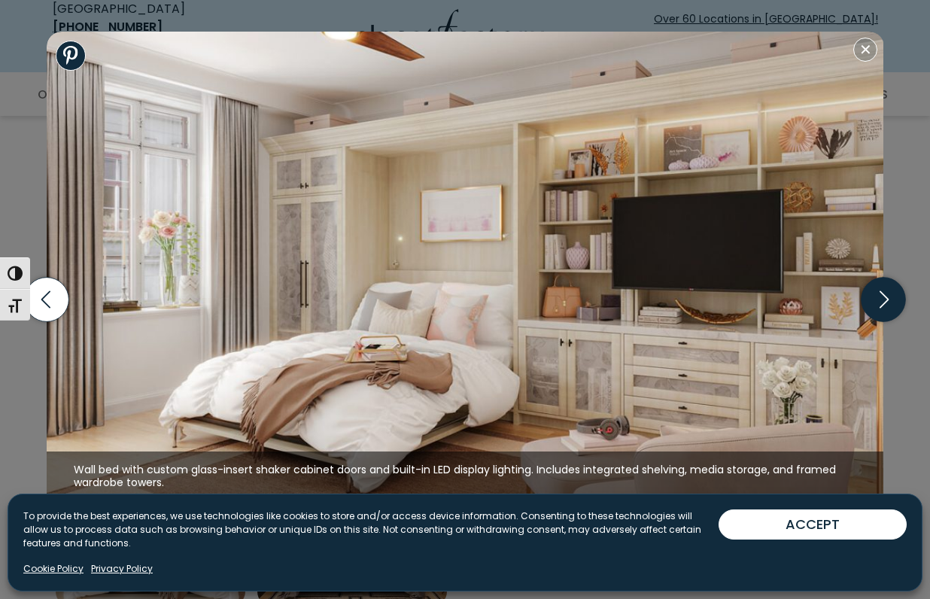
click at [889, 308] on icon "button" at bounding box center [884, 300] width 44 height 44
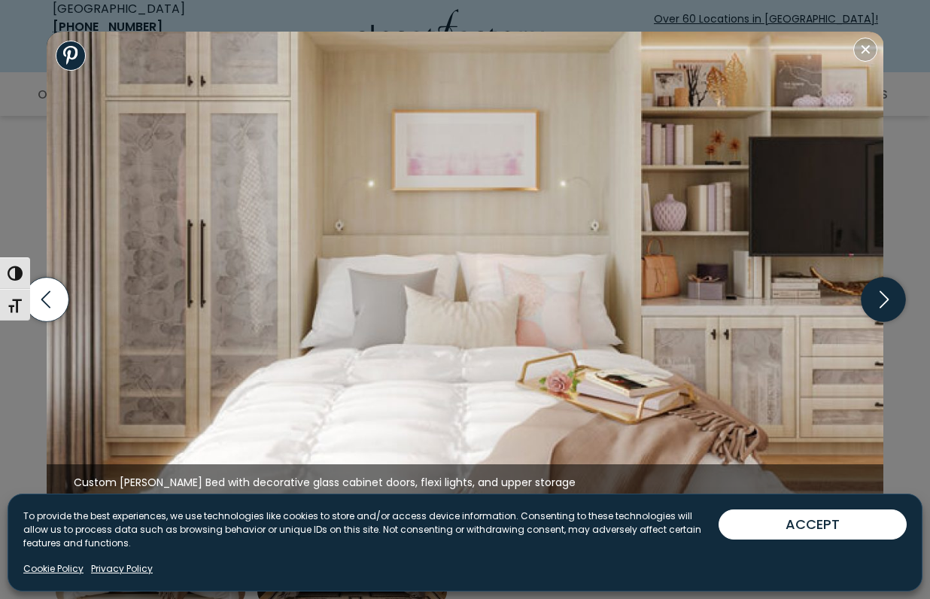
click at [888, 299] on icon "button" at bounding box center [884, 299] width 9 height 17
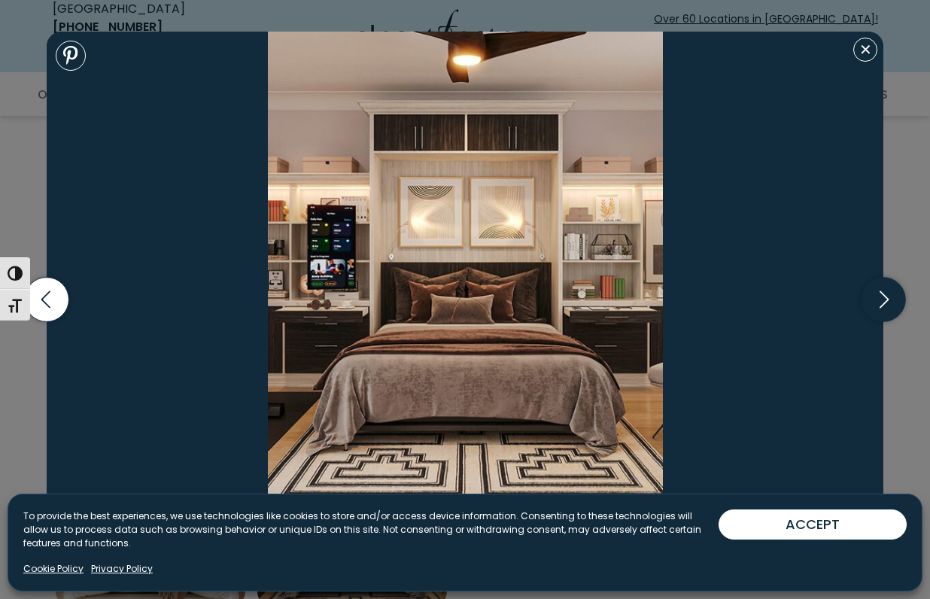
click at [888, 299] on icon "button" at bounding box center [884, 299] width 9 height 17
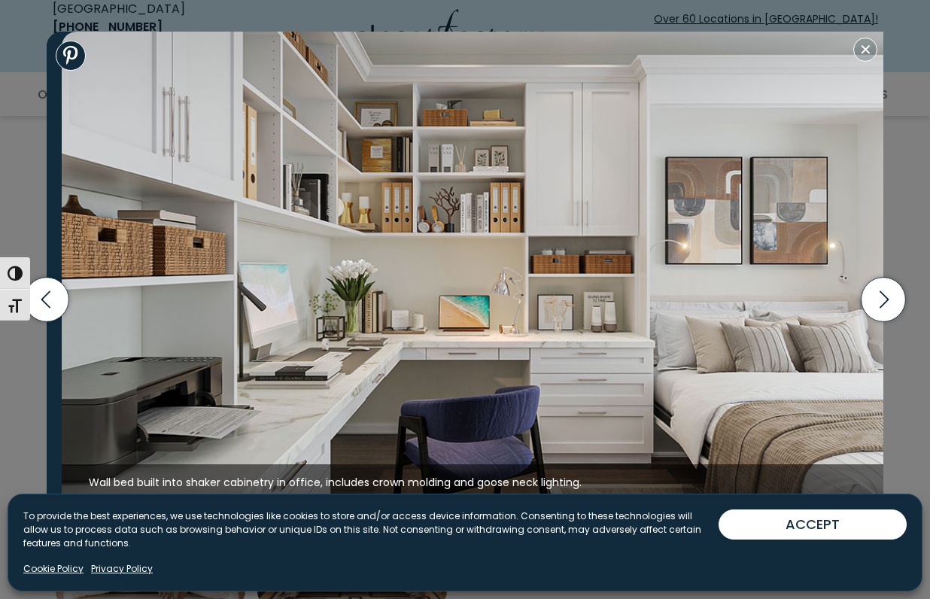
drag, startPoint x: 779, startPoint y: 486, endPoint x: 795, endPoint y: 485, distance: 15.8
click at [795, 485] on figcaption "Wall bed built into shaker cabinetry in office, includes crown molding and goos…" at bounding box center [481, 483] width 838 height 38
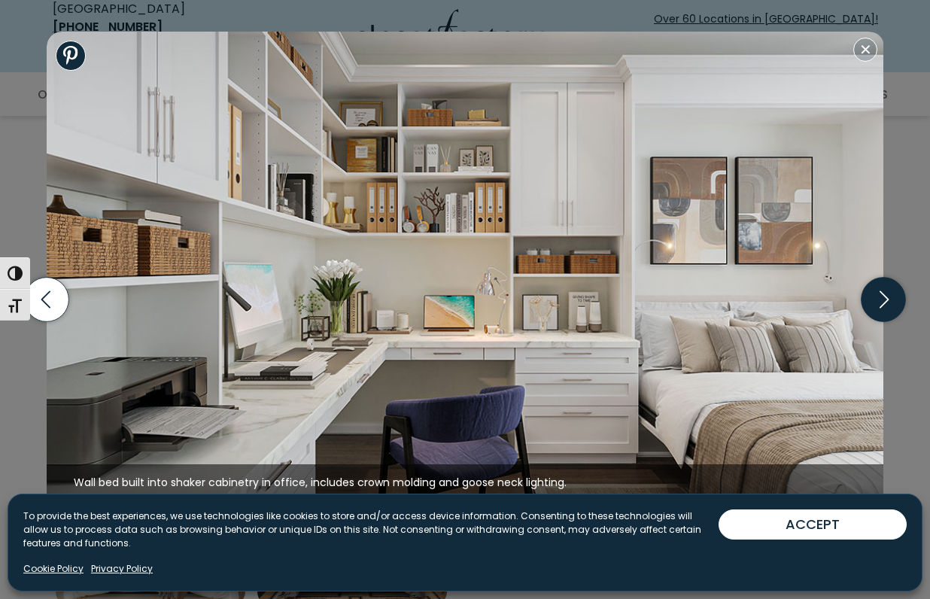
click at [884, 298] on icon "button" at bounding box center [884, 300] width 44 height 44
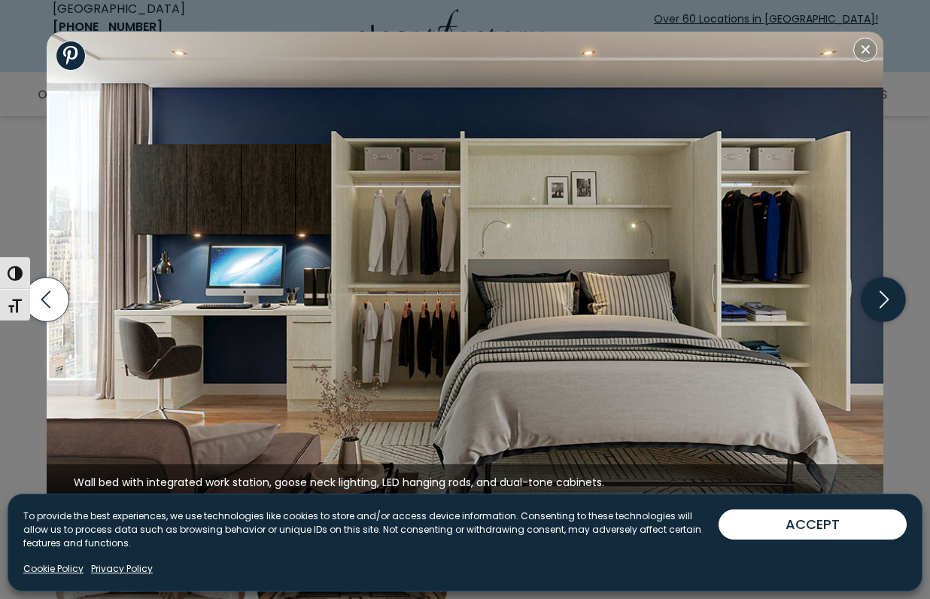
click at [884, 298] on icon "button" at bounding box center [884, 300] width 44 height 44
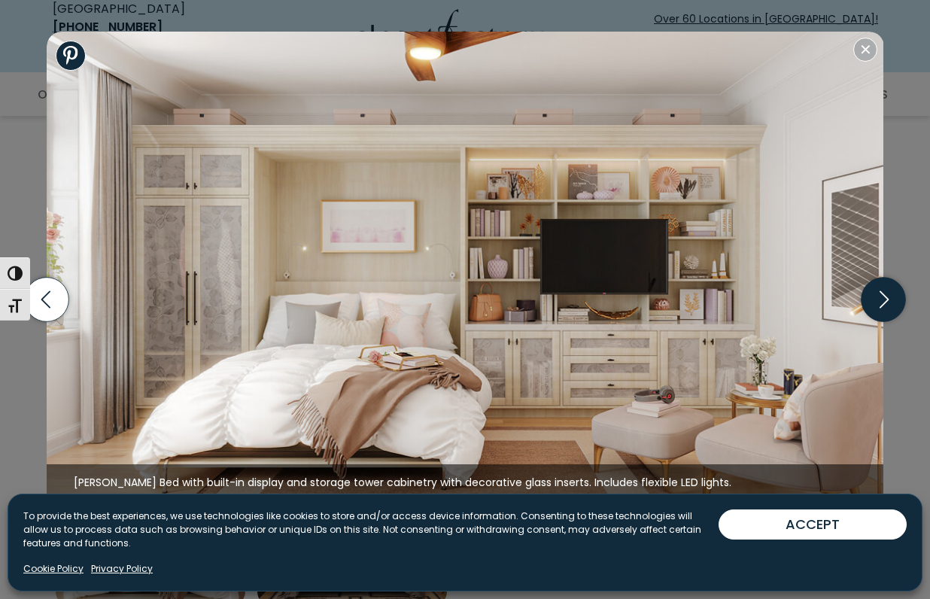
click at [884, 298] on icon "button" at bounding box center [884, 300] width 44 height 44
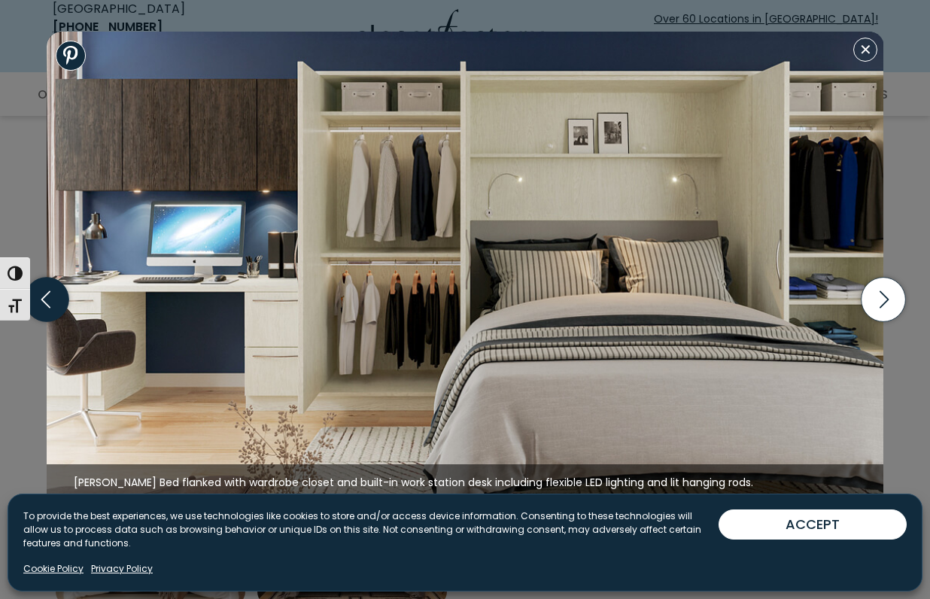
click at [56, 297] on icon "button" at bounding box center [46, 300] width 44 height 44
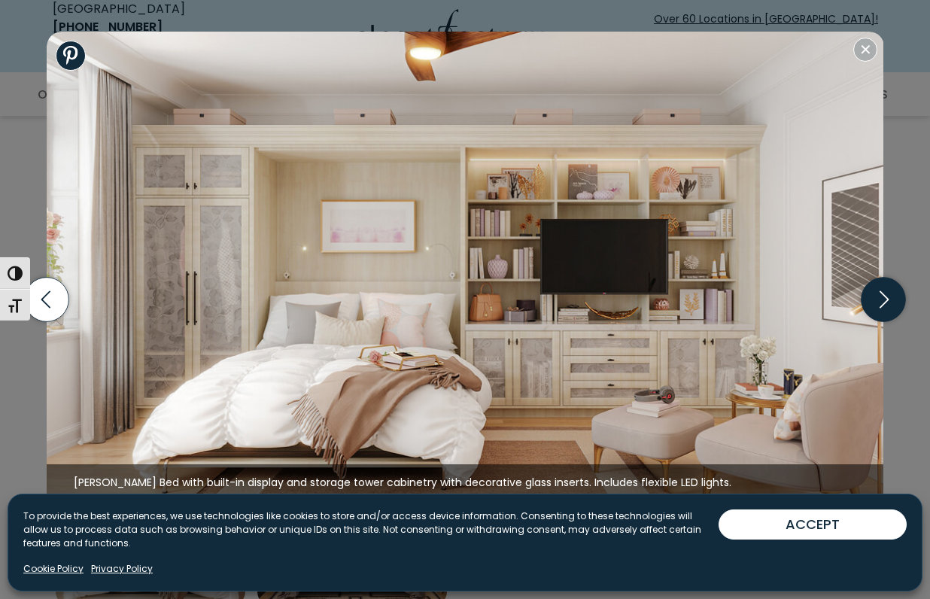
click at [893, 297] on icon "button" at bounding box center [884, 300] width 44 height 44
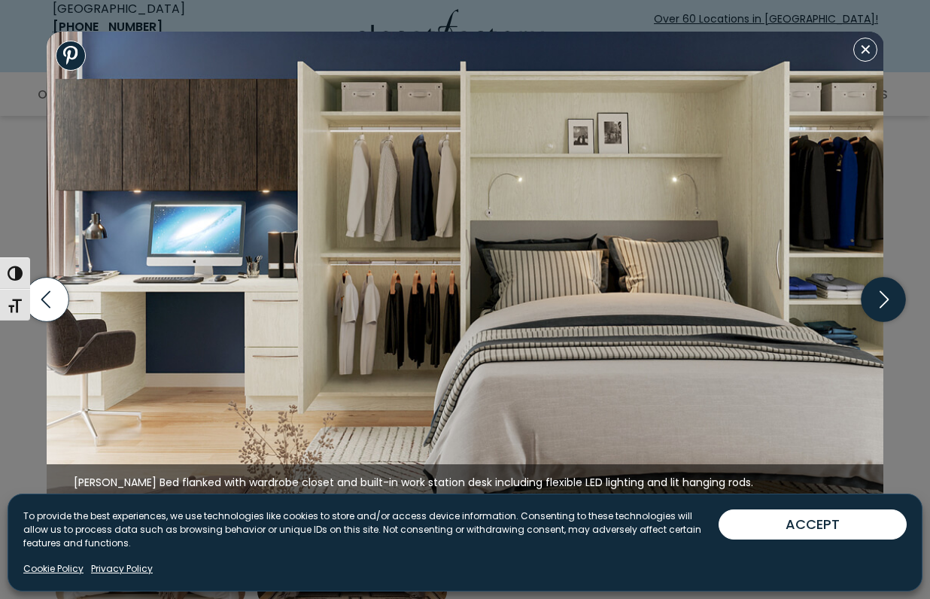
click at [893, 297] on icon "button" at bounding box center [884, 300] width 44 height 44
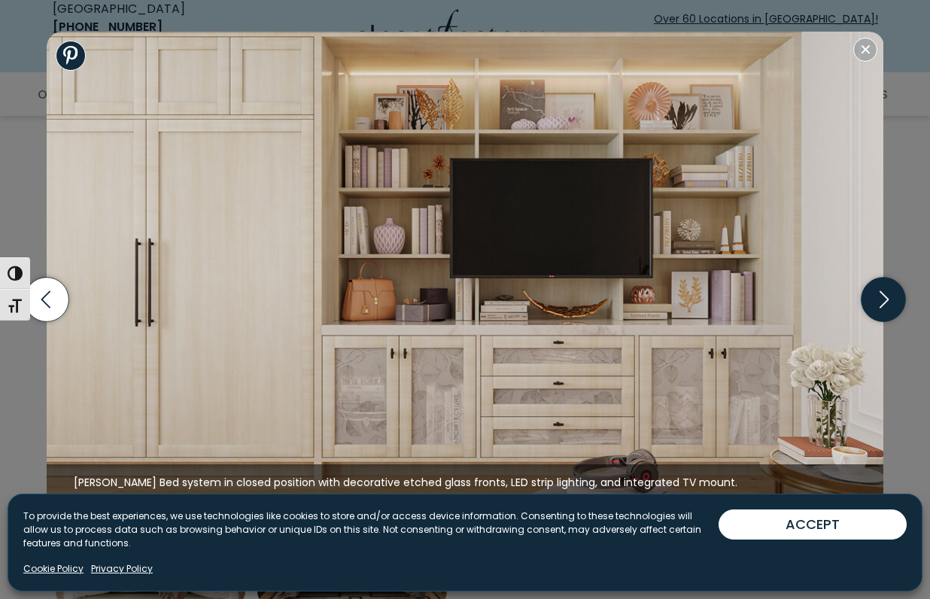
click at [893, 297] on icon "button" at bounding box center [884, 300] width 44 height 44
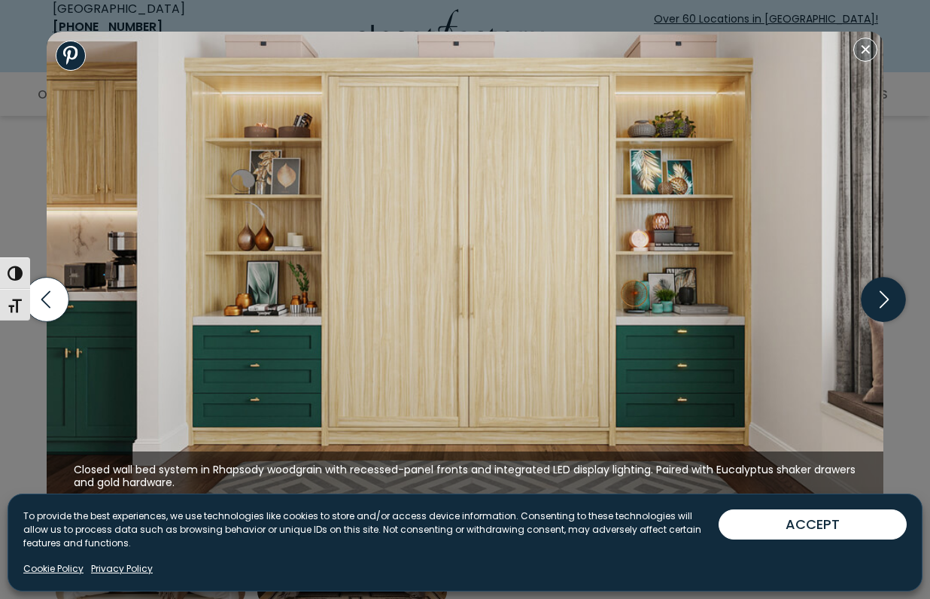
click at [893, 297] on icon "button" at bounding box center [884, 300] width 44 height 44
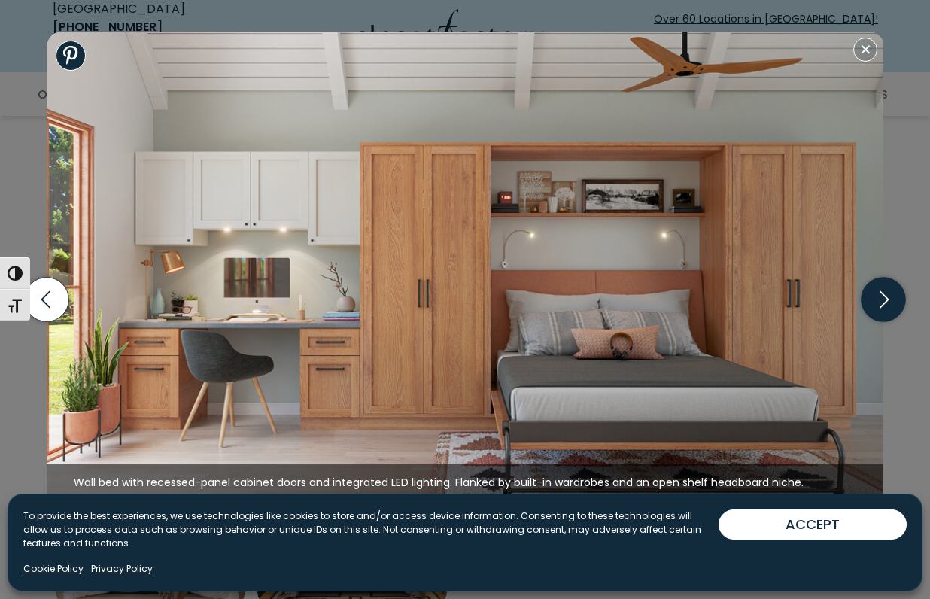
click at [893, 297] on icon "button" at bounding box center [884, 300] width 44 height 44
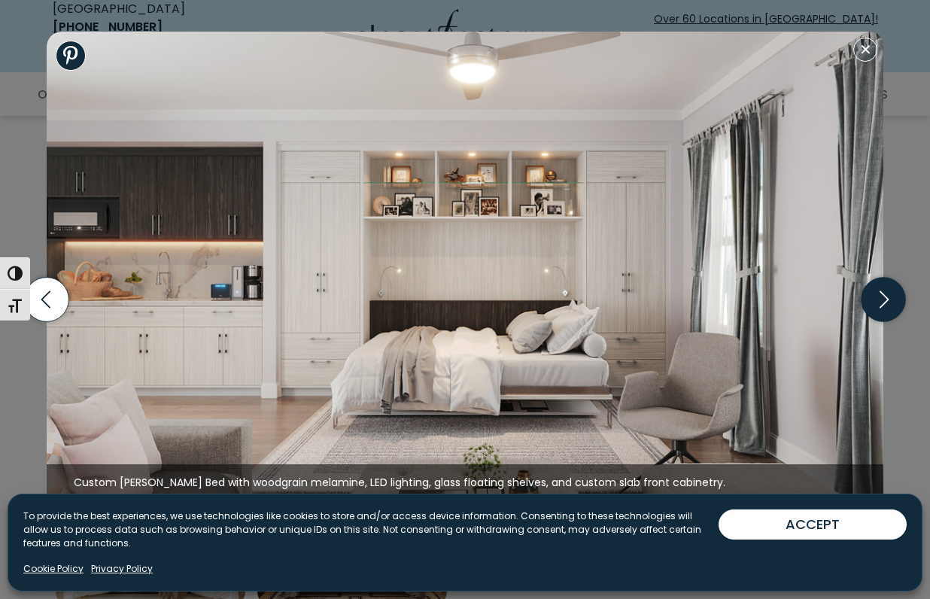
click at [893, 297] on icon "button" at bounding box center [884, 300] width 44 height 44
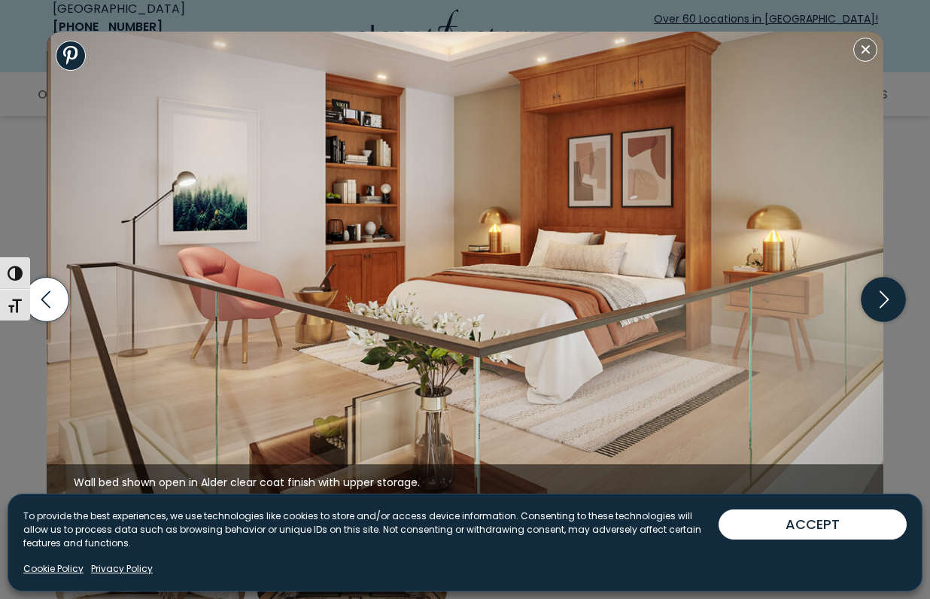
click at [893, 297] on icon "button" at bounding box center [884, 300] width 44 height 44
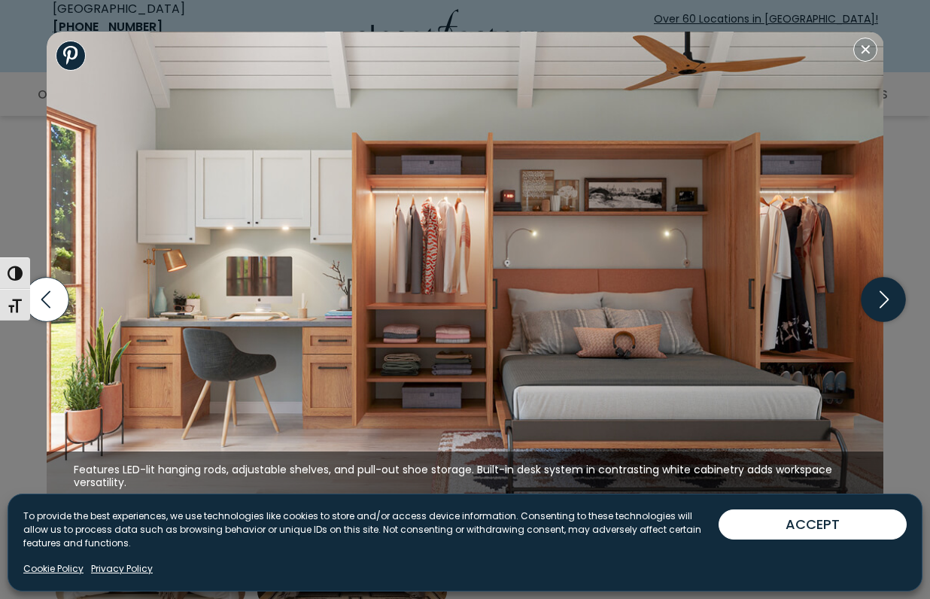
click at [893, 297] on icon "button" at bounding box center [884, 300] width 44 height 44
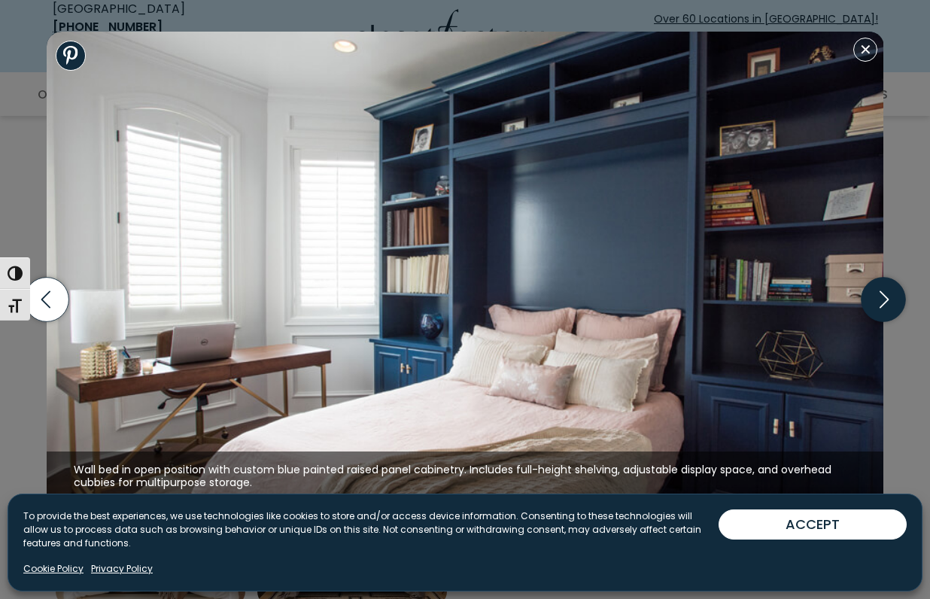
click at [893, 297] on icon "button" at bounding box center [884, 300] width 44 height 44
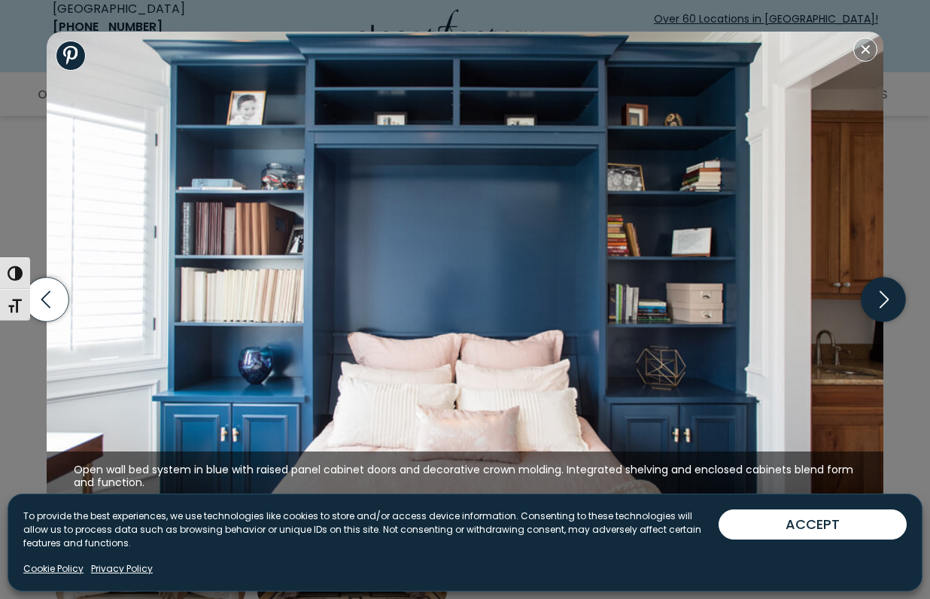
click at [893, 297] on icon "button" at bounding box center [884, 300] width 44 height 44
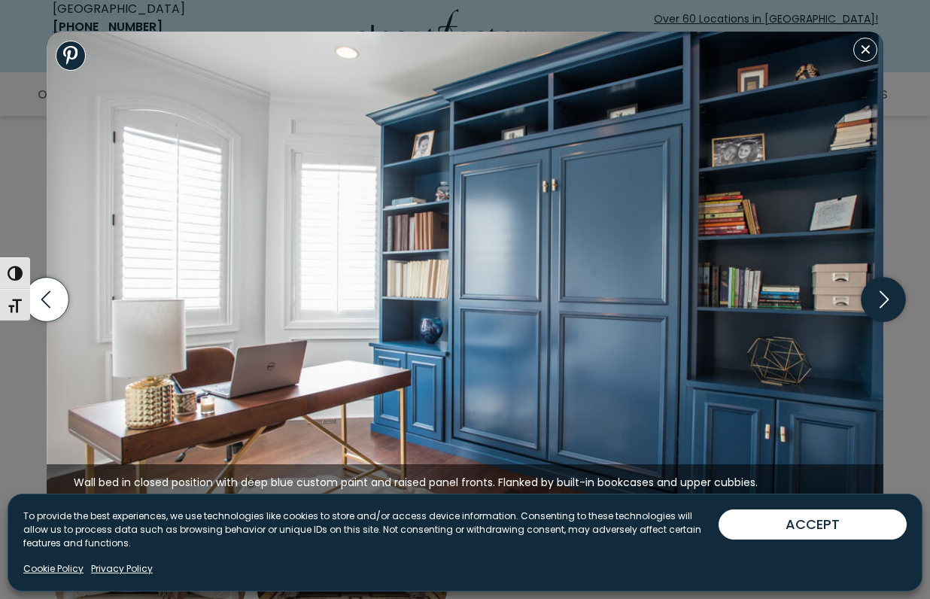
click at [893, 297] on icon "button" at bounding box center [884, 300] width 44 height 44
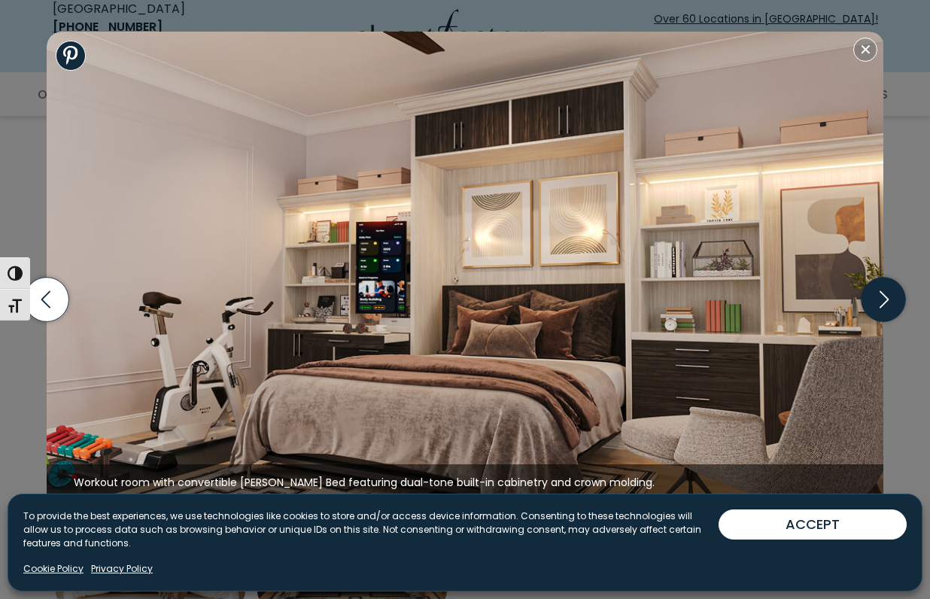
click at [893, 297] on icon "button" at bounding box center [884, 300] width 44 height 44
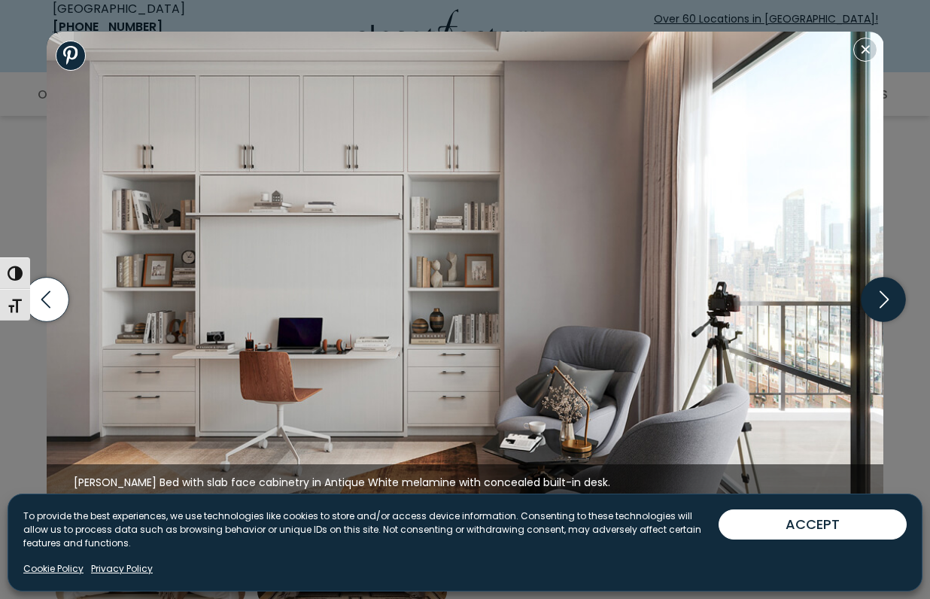
click at [893, 297] on icon "button" at bounding box center [884, 300] width 44 height 44
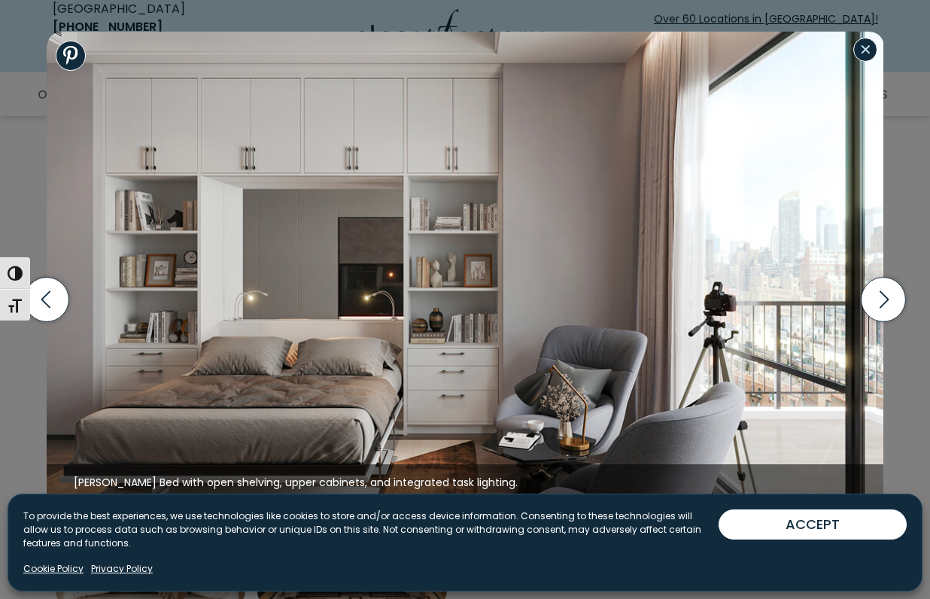
click at [870, 56] on button "Close modal" at bounding box center [866, 50] width 24 height 24
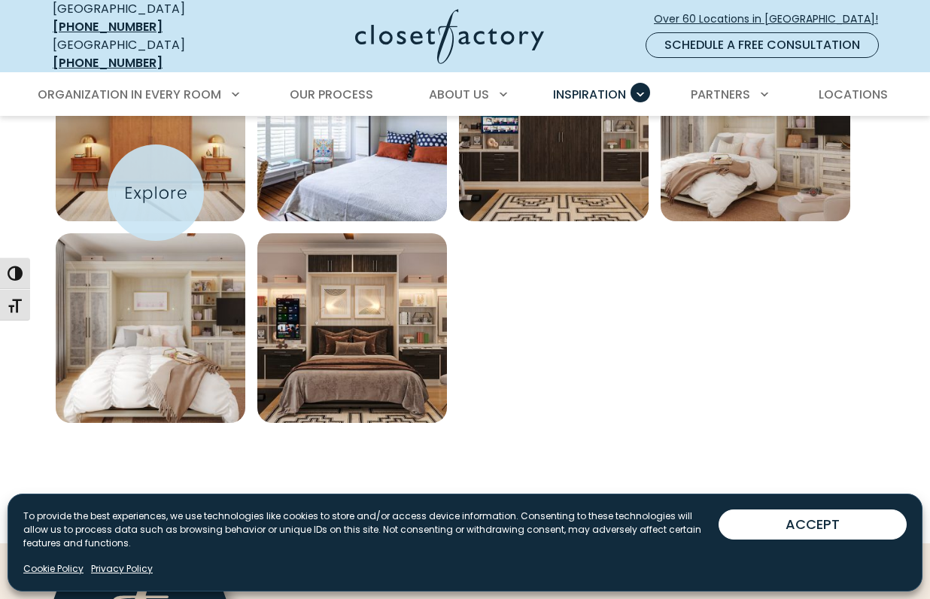
scroll to position [1841, 0]
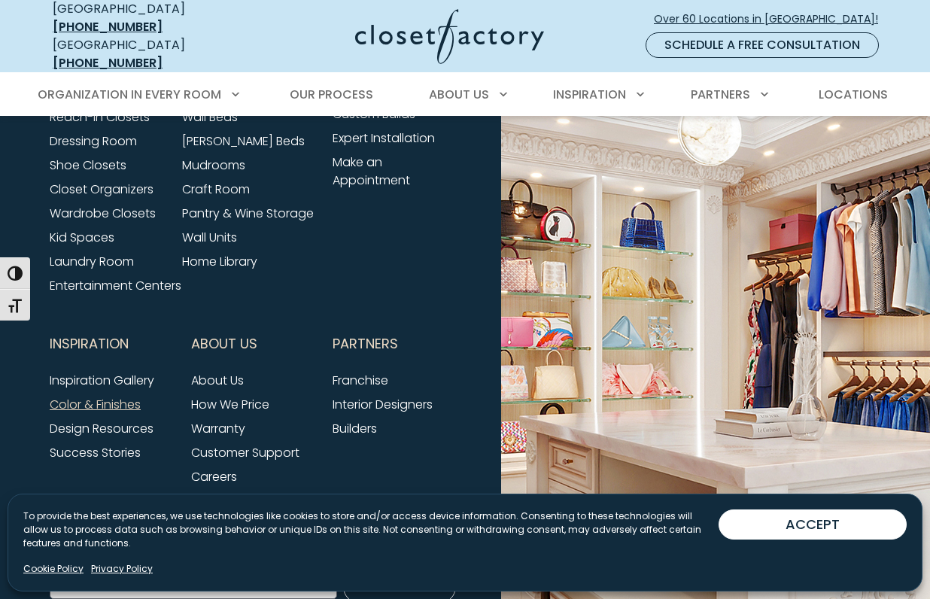
click at [112, 413] on link "Color & Finishes" at bounding box center [95, 404] width 91 height 17
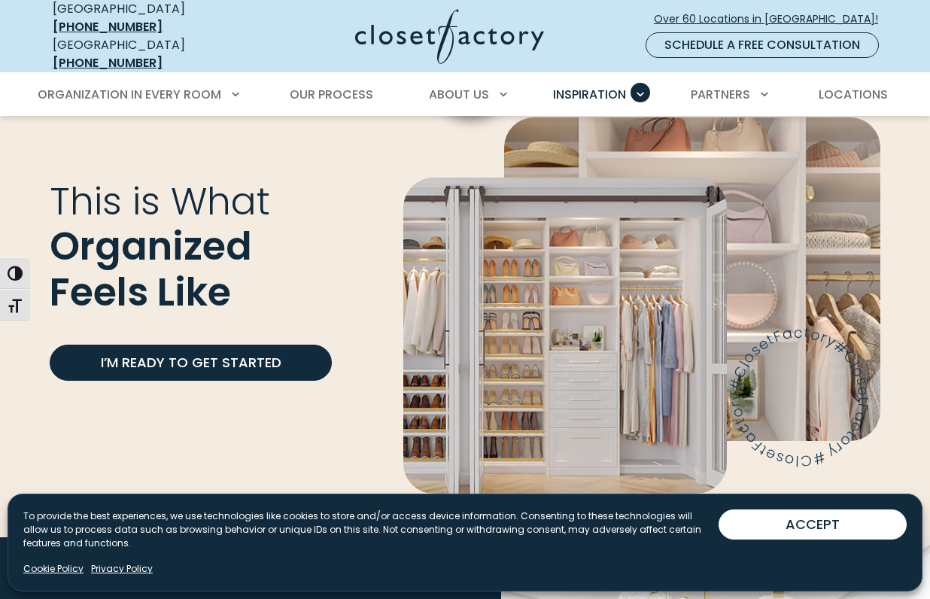
scroll to position [3765, 0]
